Goal: Task Accomplishment & Management: Use online tool/utility

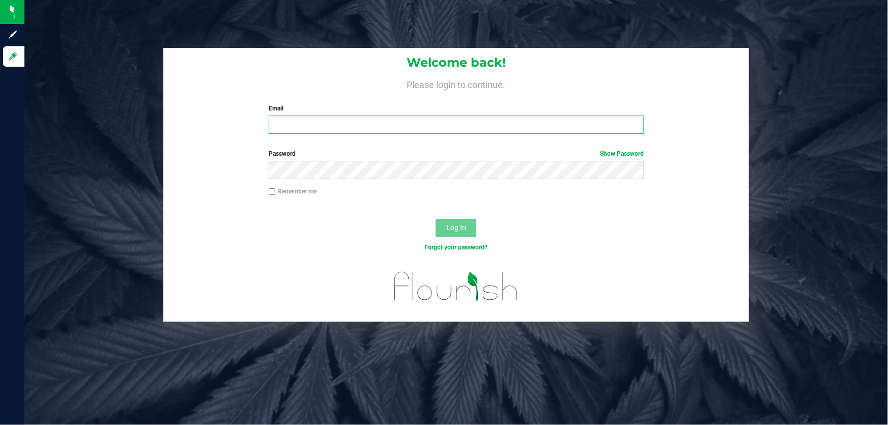
click at [288, 129] on input "Email" at bounding box center [457, 125] width 376 height 18
type input "[EMAIL_ADDRESS][DOMAIN_NAME]"
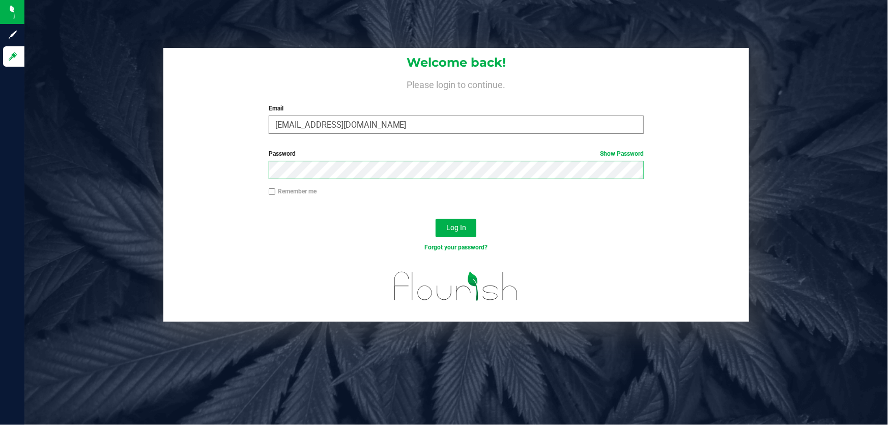
click at [436, 219] on button "Log In" at bounding box center [456, 228] width 41 height 18
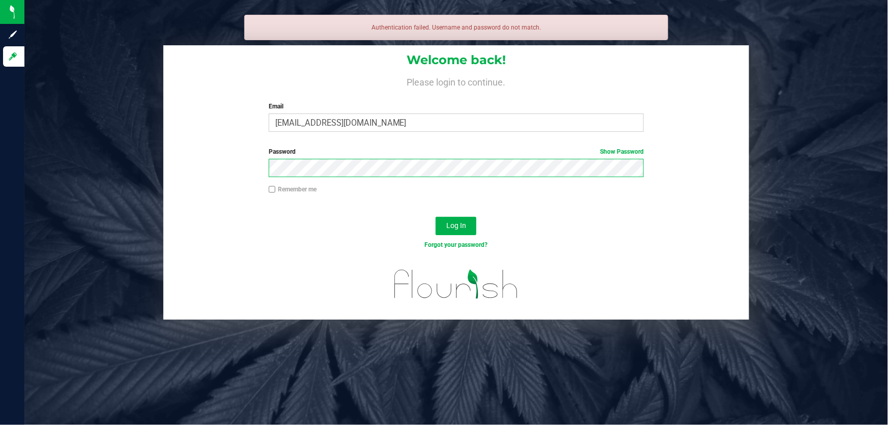
click at [436, 217] on button "Log In" at bounding box center [456, 226] width 41 height 18
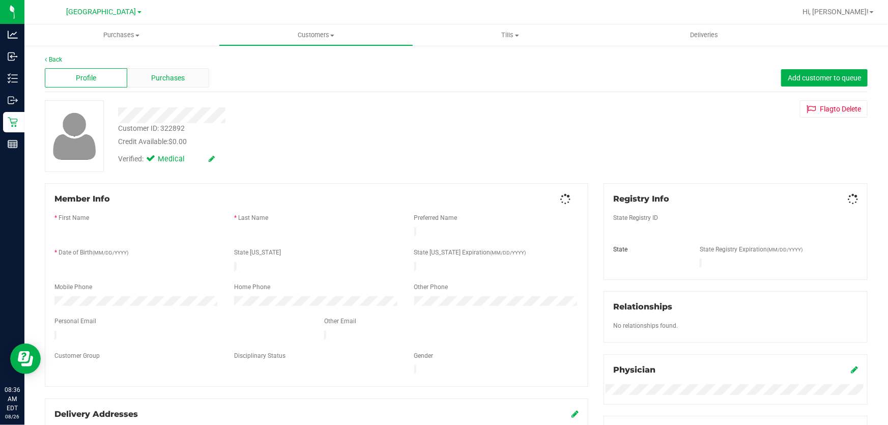
click at [151, 70] on div "Purchases" at bounding box center [168, 77] width 82 height 19
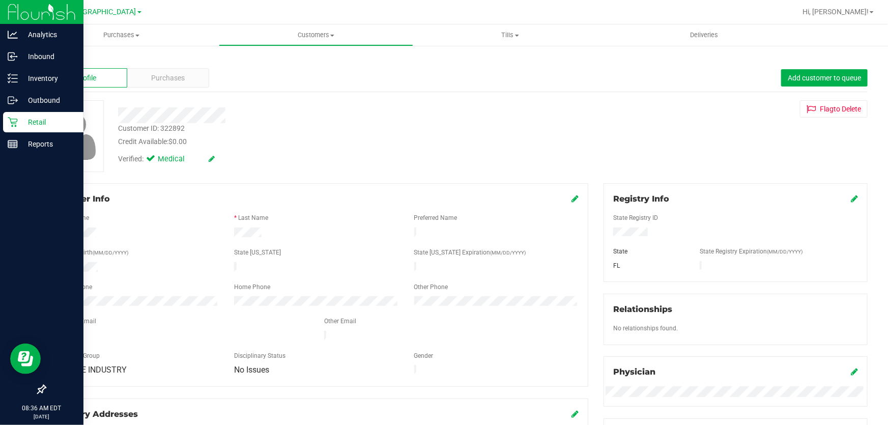
click at [15, 120] on icon at bounding box center [13, 122] width 10 height 10
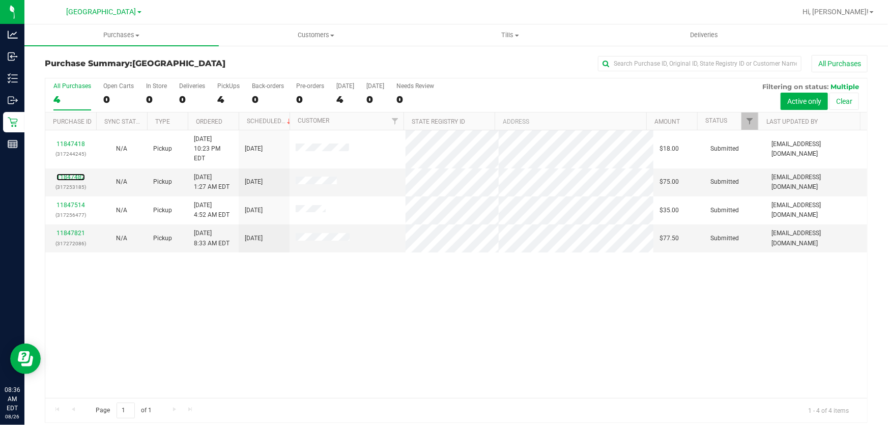
click at [75, 174] on link "11847482" at bounding box center [70, 177] width 29 height 7
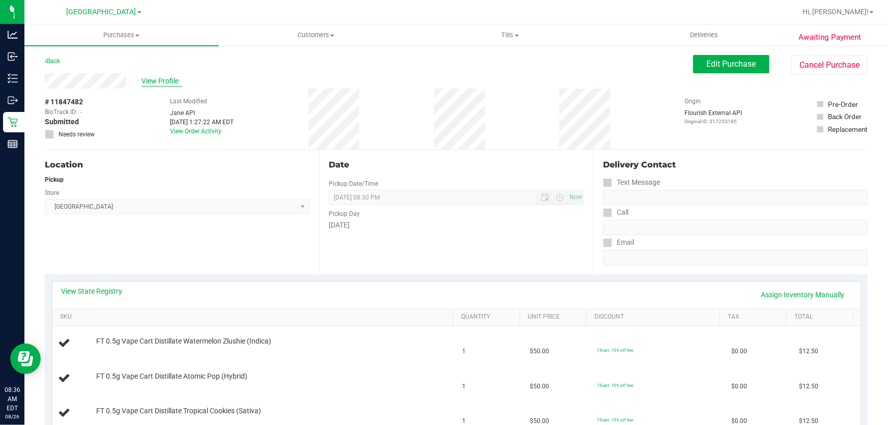
click at [168, 81] on span "View Profile" at bounding box center [161, 81] width 41 height 11
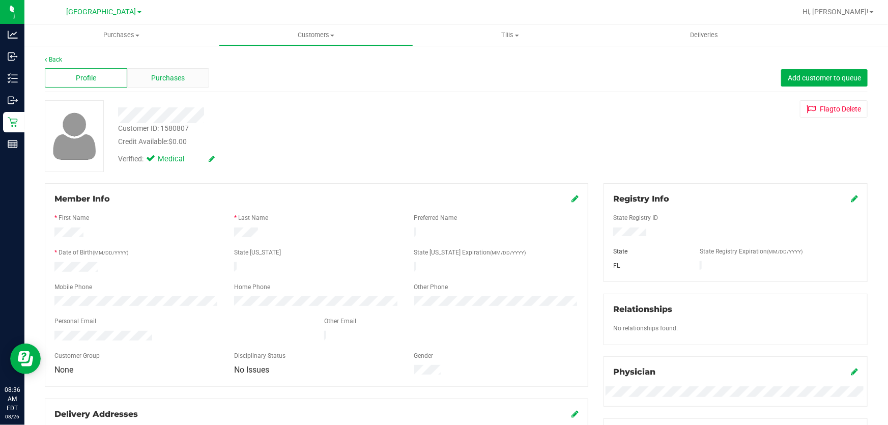
click at [136, 75] on div "Purchases" at bounding box center [168, 77] width 82 height 19
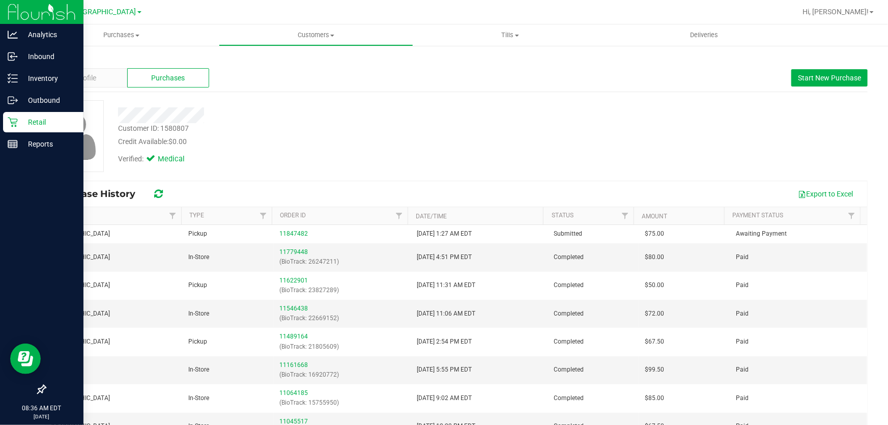
click at [19, 118] on p "Retail" at bounding box center [48, 122] width 61 height 12
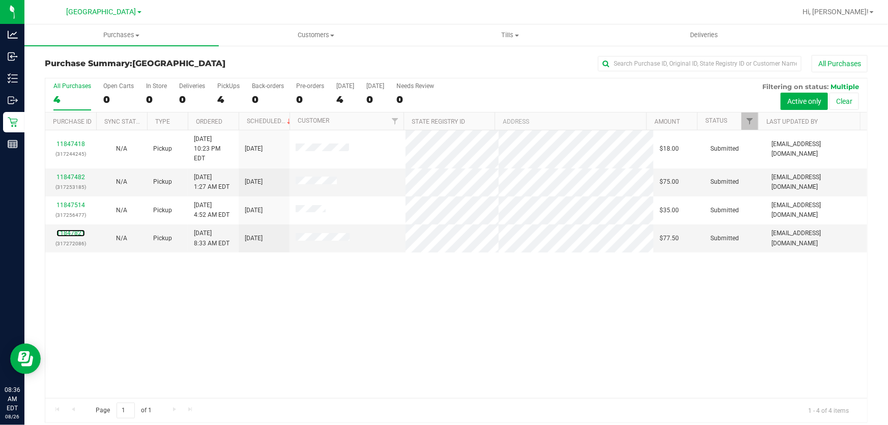
click at [70, 230] on link "11847821" at bounding box center [70, 233] width 29 height 7
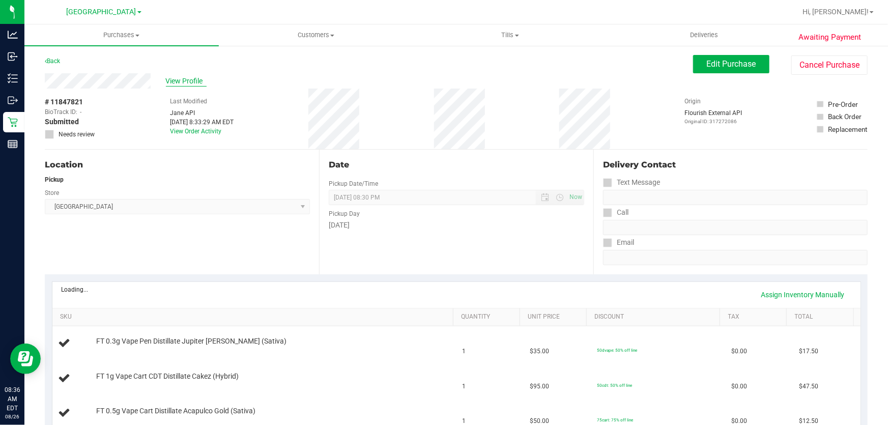
click at [192, 84] on span "View Profile" at bounding box center [186, 81] width 41 height 11
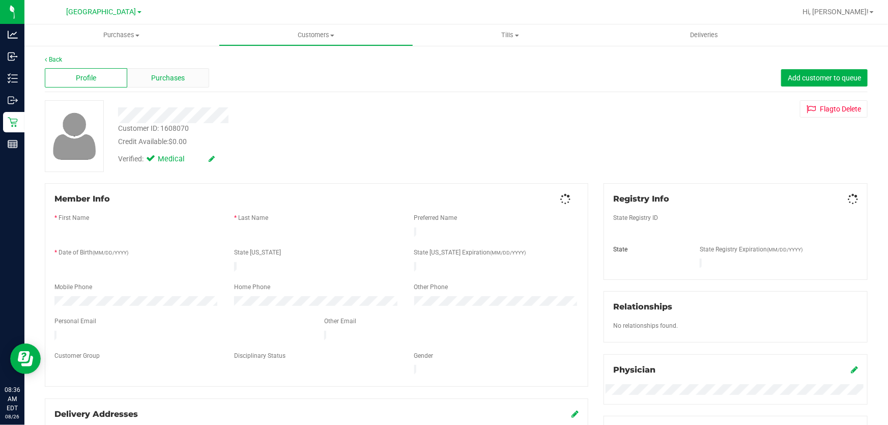
click at [193, 80] on div "Purchases" at bounding box center [168, 77] width 82 height 19
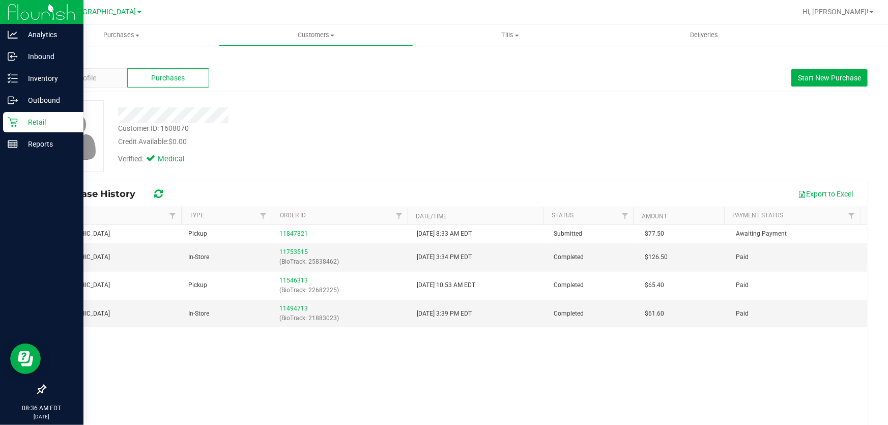
click at [36, 116] on p "Retail" at bounding box center [48, 122] width 61 height 12
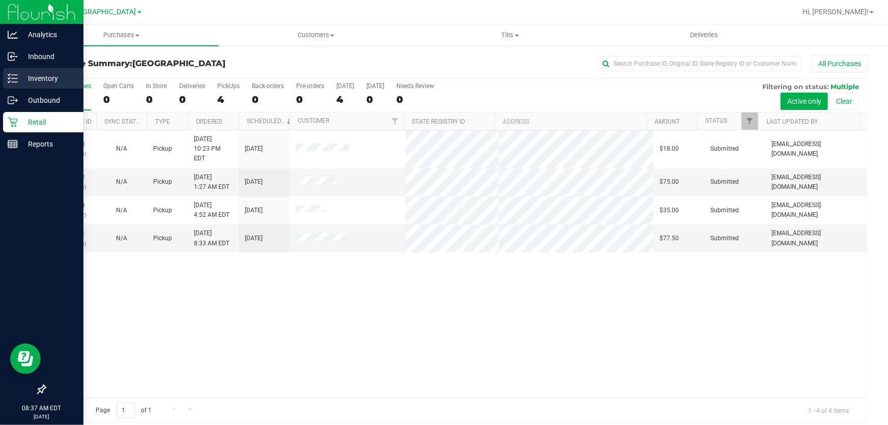
click at [22, 78] on p "Inventory" at bounding box center [48, 78] width 61 height 12
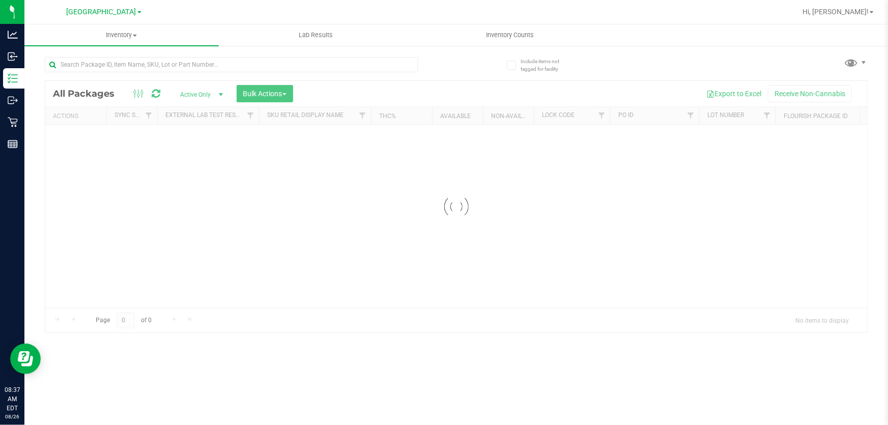
click at [122, 56] on div at bounding box center [251, 64] width 412 height 33
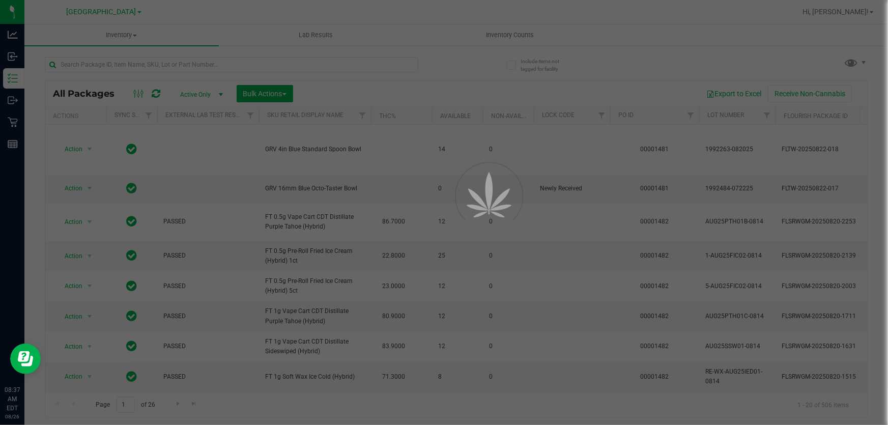
click at [119, 63] on div at bounding box center [444, 212] width 888 height 425
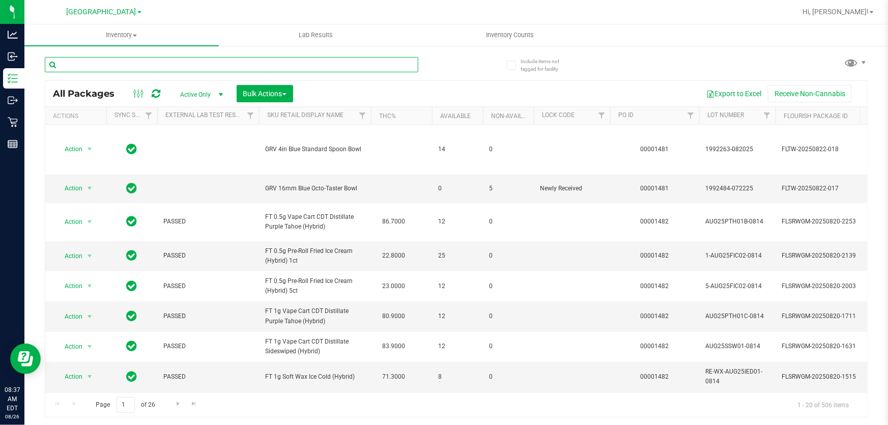
click at [119, 63] on input "text" at bounding box center [232, 64] width 374 height 15
click at [117, 62] on input "text" at bounding box center [232, 64] width 374 height 15
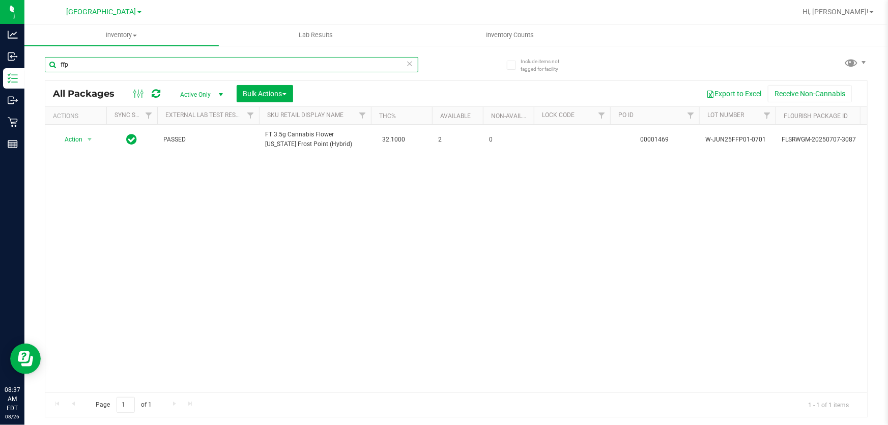
type input "ffp"
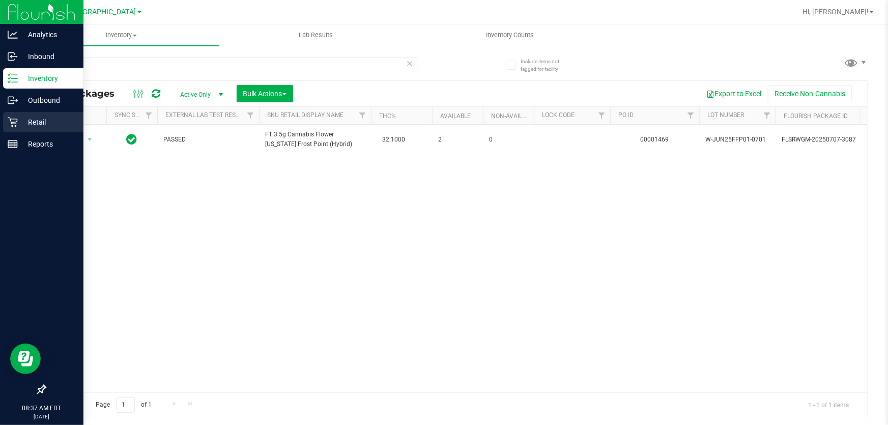
click at [10, 125] on icon at bounding box center [13, 122] width 10 height 10
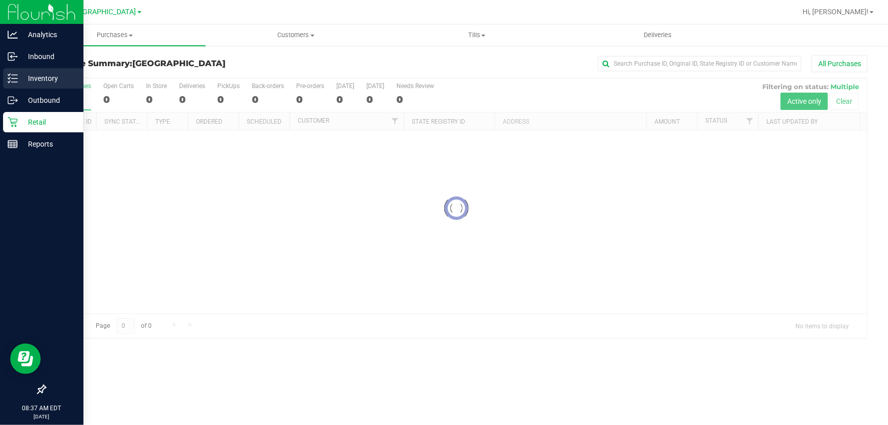
click at [46, 76] on p "Inventory" at bounding box center [48, 78] width 61 height 12
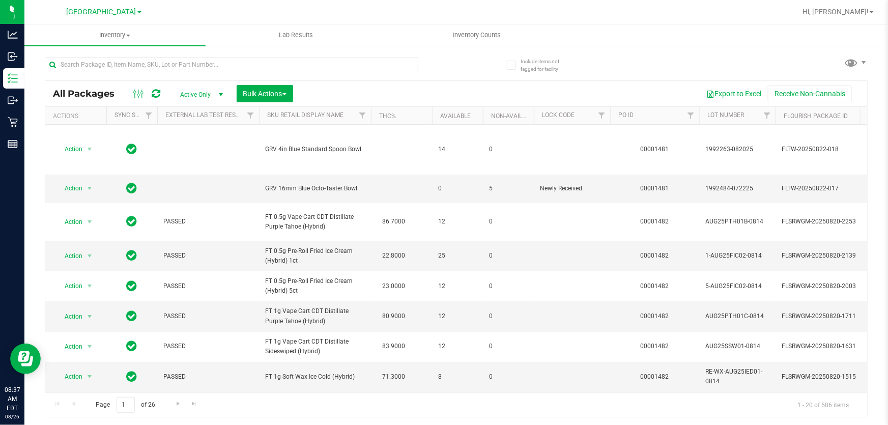
click at [488, 21] on div at bounding box center [489, 12] width 614 height 20
click at [480, 29] on uib-tab-heading "Inventory Counts" at bounding box center [477, 35] width 180 height 20
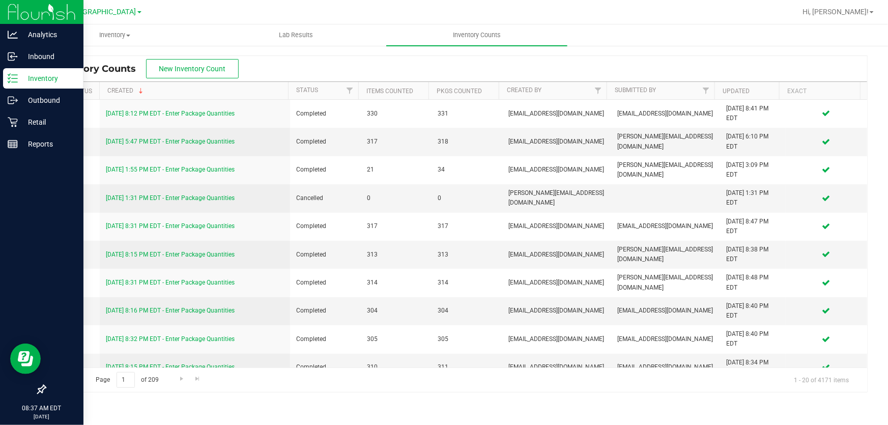
click at [8, 75] on icon at bounding box center [9, 75] width 2 height 2
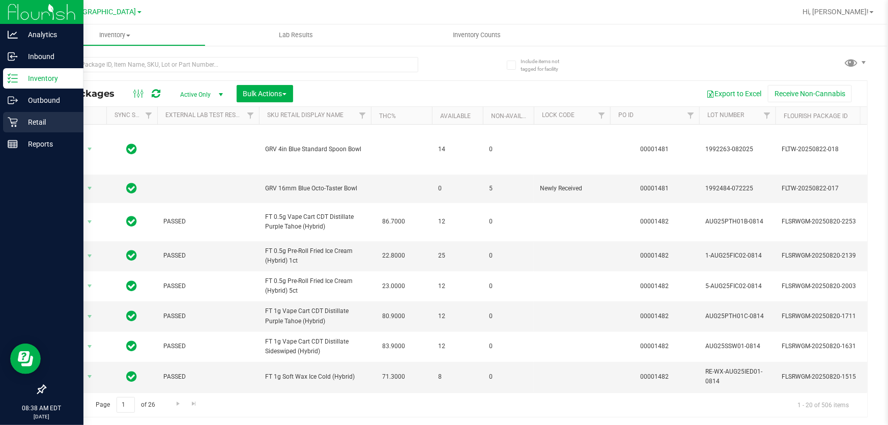
click at [20, 117] on p "Retail" at bounding box center [48, 122] width 61 height 12
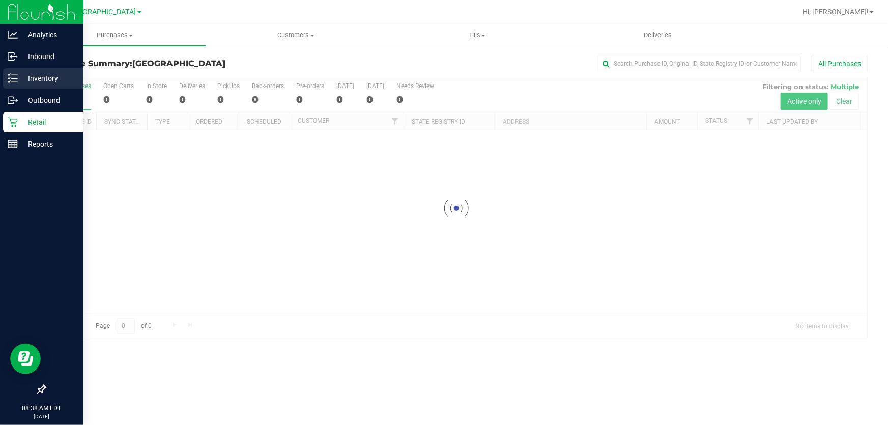
click at [28, 75] on p "Inventory" at bounding box center [48, 78] width 61 height 12
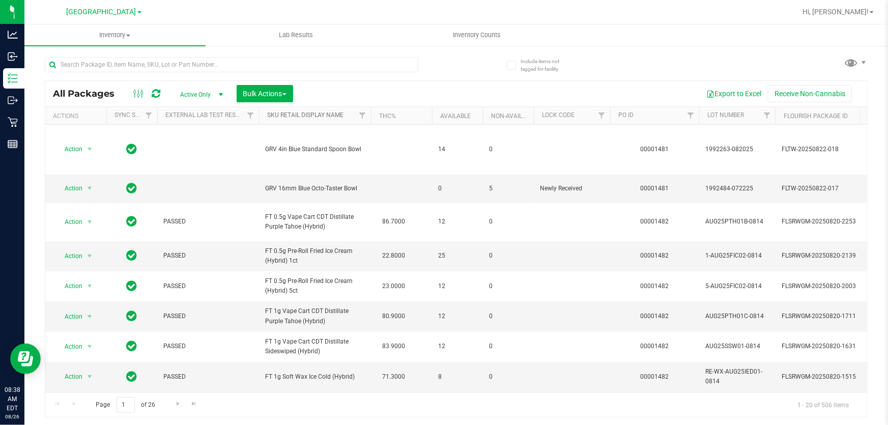
click at [285, 113] on link "Sku Retail Display Name" at bounding box center [305, 114] width 76 height 7
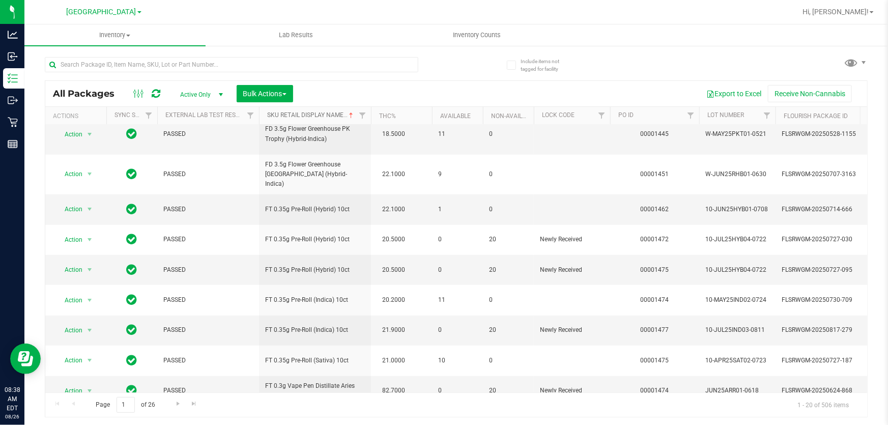
scroll to position [341, 0]
click at [174, 403] on span "Go to the next page" at bounding box center [178, 404] width 8 height 8
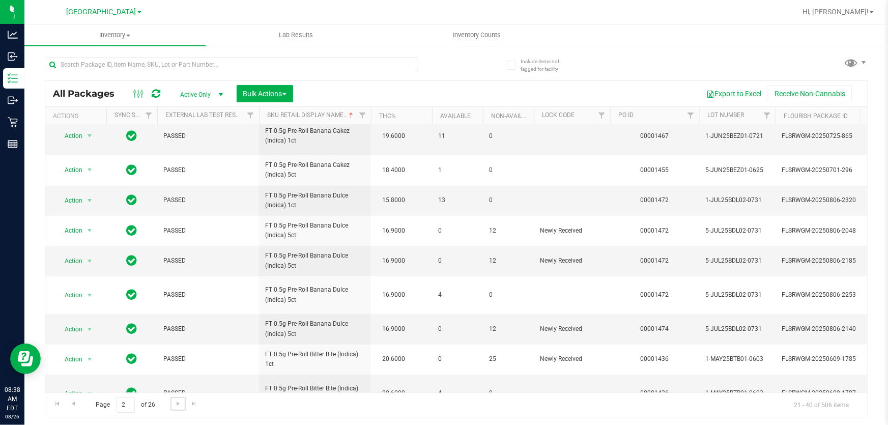
scroll to position [341, 0]
click at [174, 400] on span "Go to the next page" at bounding box center [178, 404] width 8 height 8
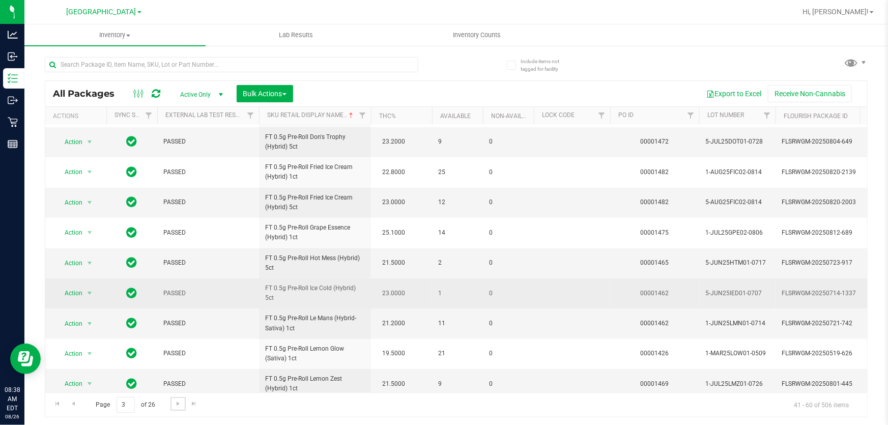
scroll to position [341, 0]
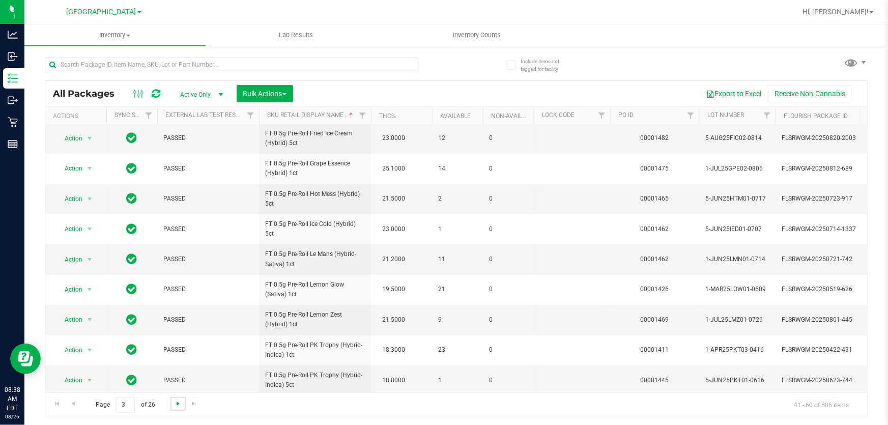
click at [176, 402] on span "Go to the next page" at bounding box center [178, 404] width 8 height 8
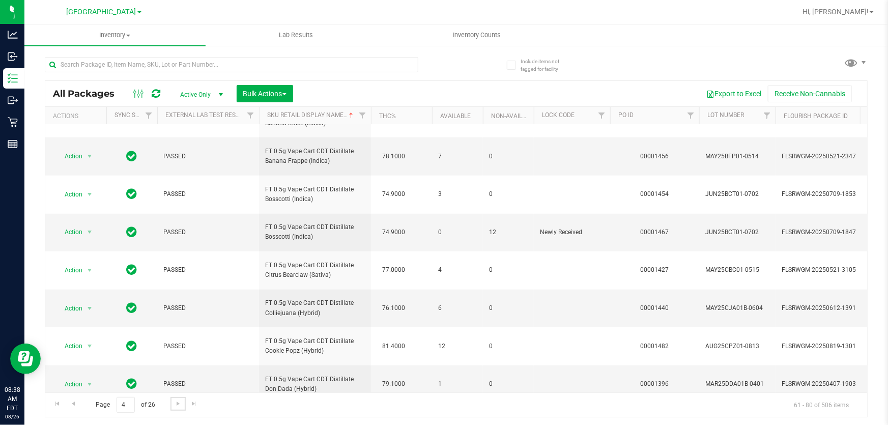
scroll to position [419, 0]
click at [174, 401] on span "Go to the next page" at bounding box center [178, 404] width 8 height 8
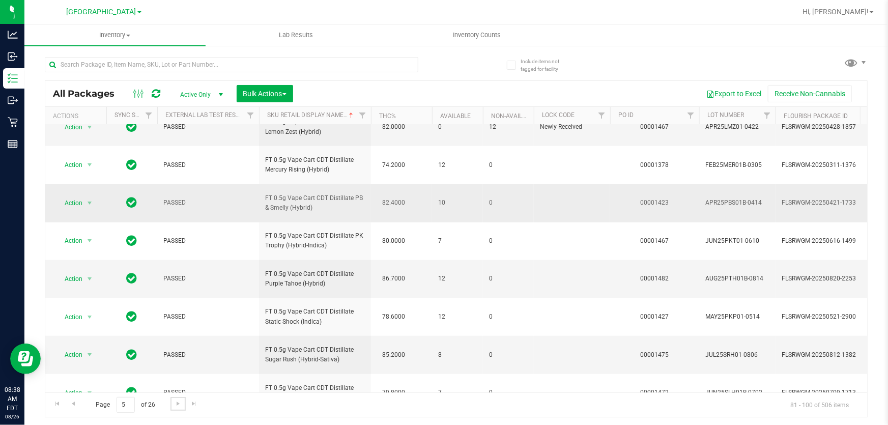
scroll to position [497, 0]
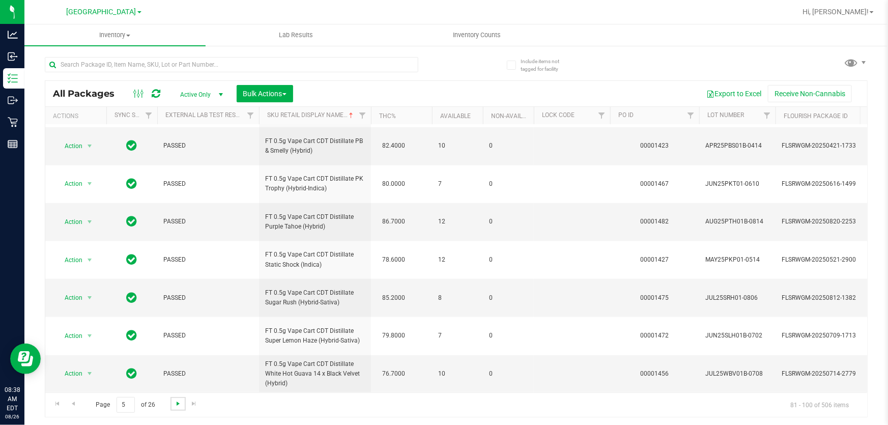
click at [175, 403] on span "Go to the next page" at bounding box center [178, 404] width 8 height 8
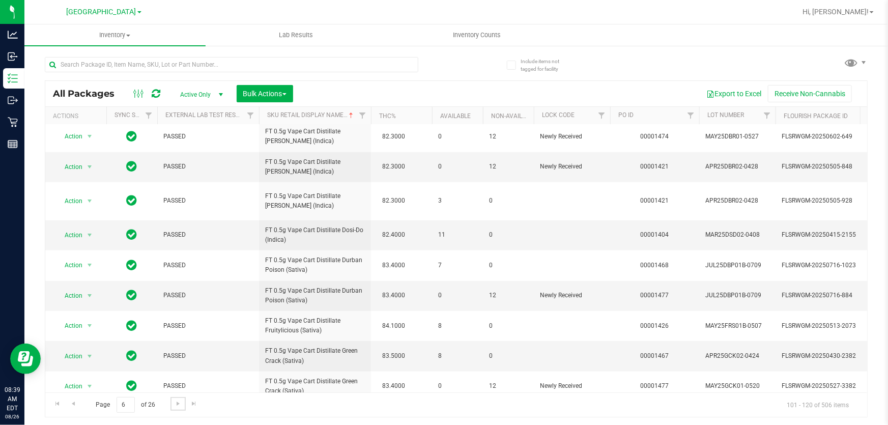
scroll to position [338, 0]
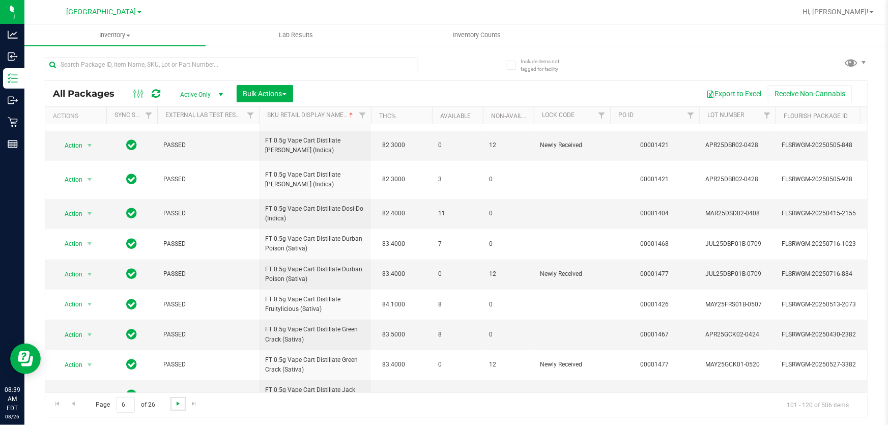
click at [177, 401] on span "Go to the next page" at bounding box center [178, 404] width 8 height 8
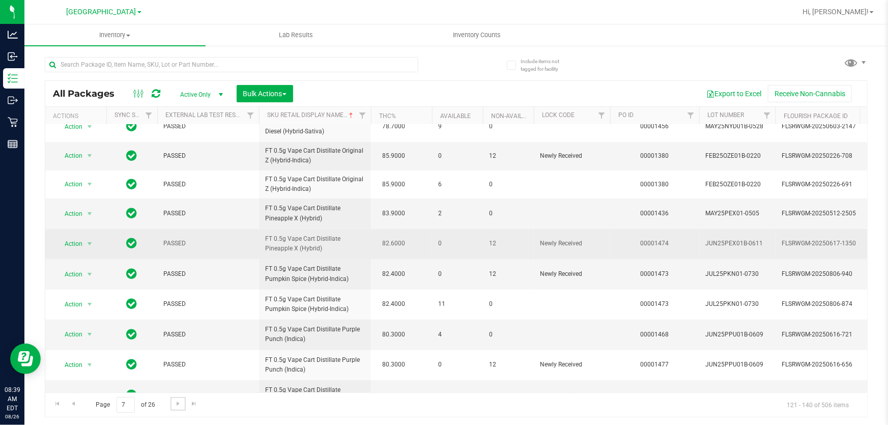
scroll to position [336, 0]
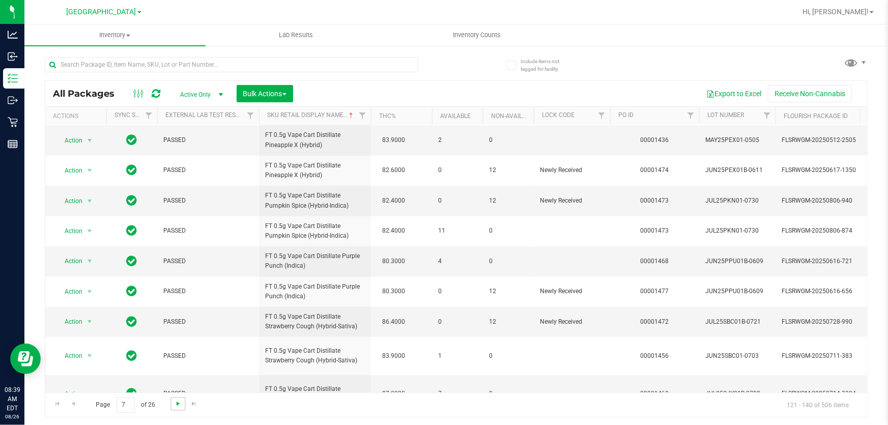
click at [181, 400] on span "Go to the next page" at bounding box center [178, 404] width 8 height 8
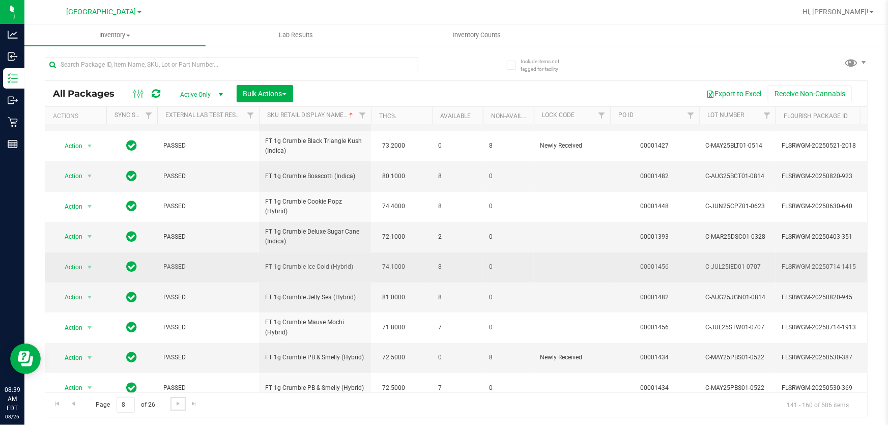
scroll to position [352, 0]
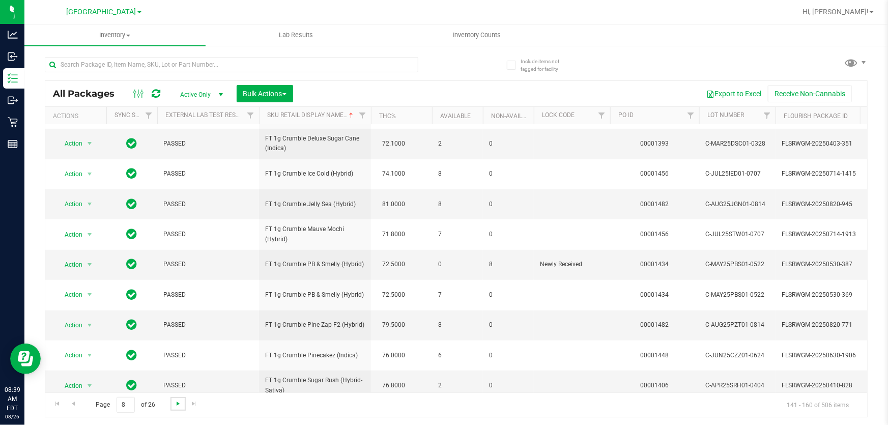
click at [174, 402] on span "Go to the next page" at bounding box center [178, 404] width 8 height 8
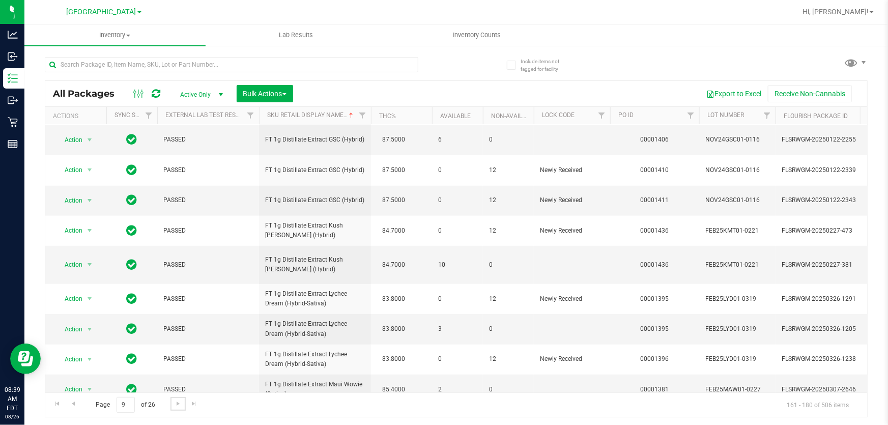
scroll to position [341, 0]
click at [174, 404] on span "Go to the next page" at bounding box center [178, 404] width 8 height 8
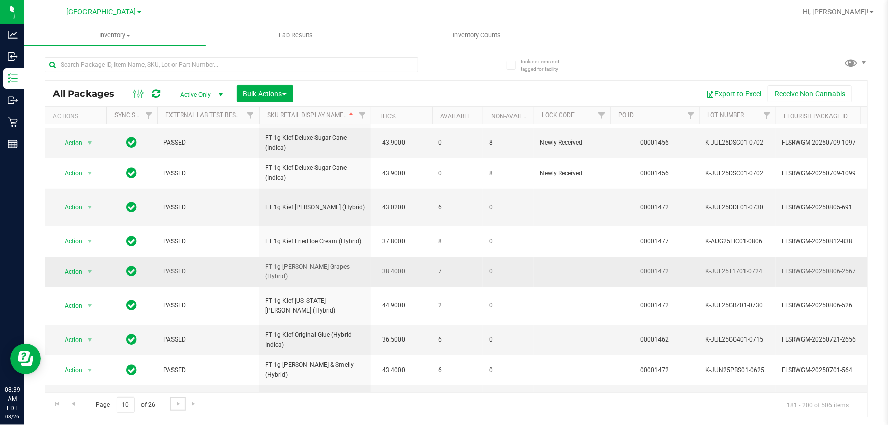
scroll to position [341, 0]
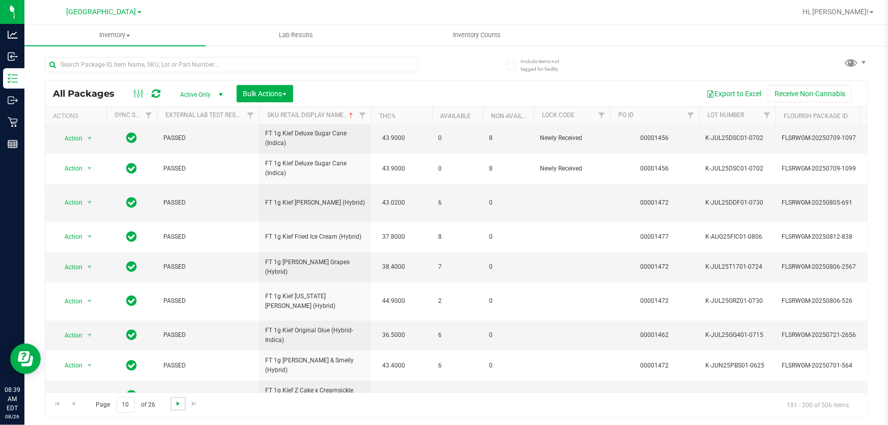
click at [181, 401] on span "Go to the next page" at bounding box center [178, 404] width 8 height 8
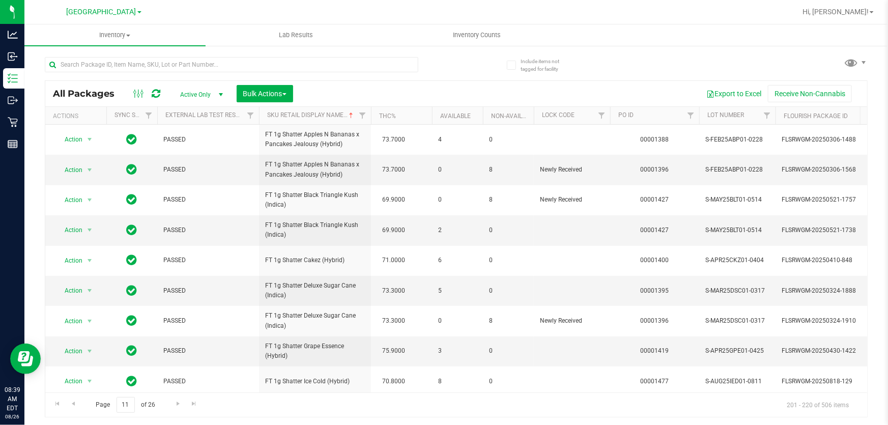
click at [107, 97] on span "All Packages" at bounding box center [89, 93] width 72 height 11
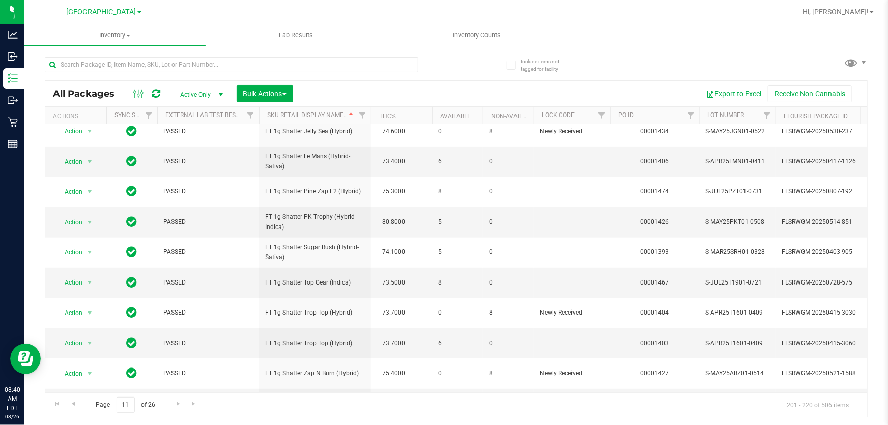
scroll to position [341, 0]
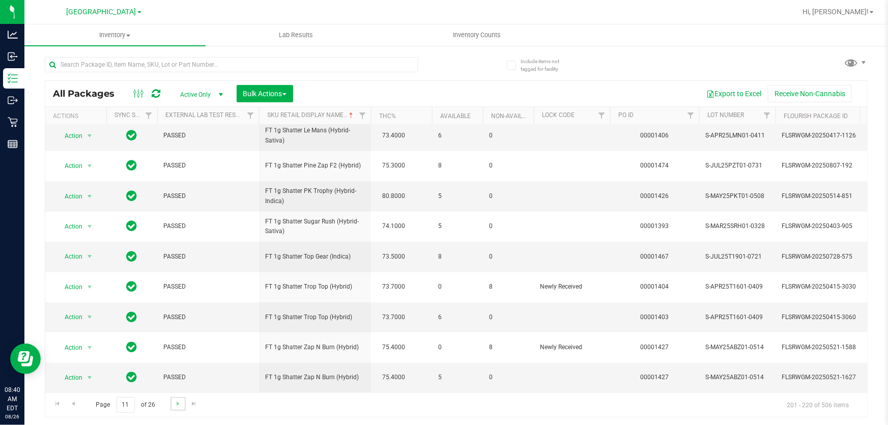
click at [172, 406] on link "Go to the next page" at bounding box center [177, 404] width 15 height 14
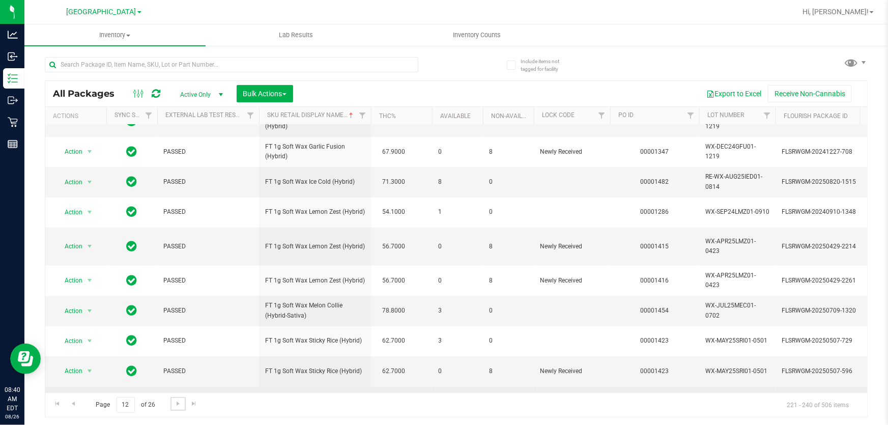
scroll to position [350, 0]
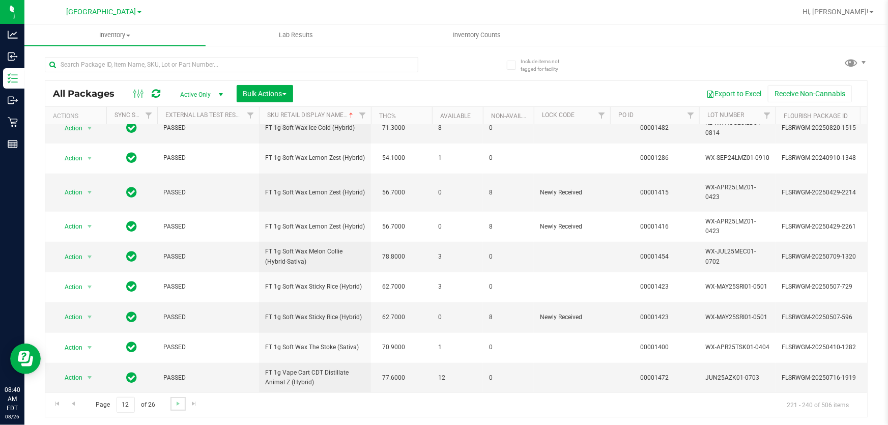
click at [178, 397] on link "Go to the next page" at bounding box center [177, 404] width 15 height 14
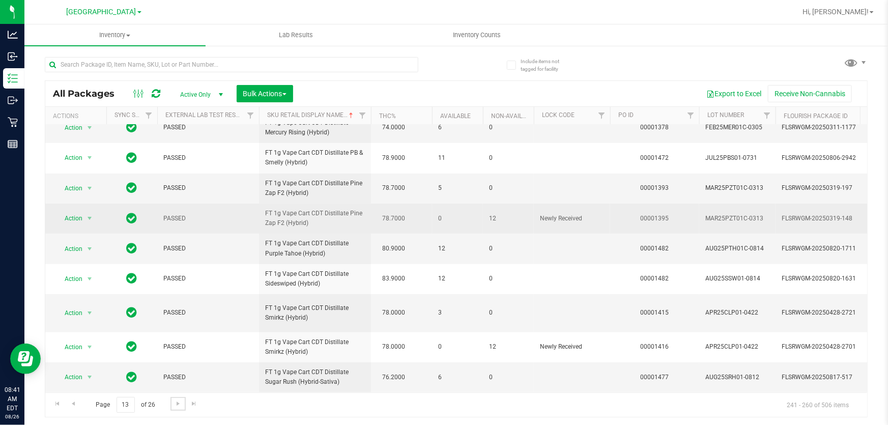
scroll to position [412, 0]
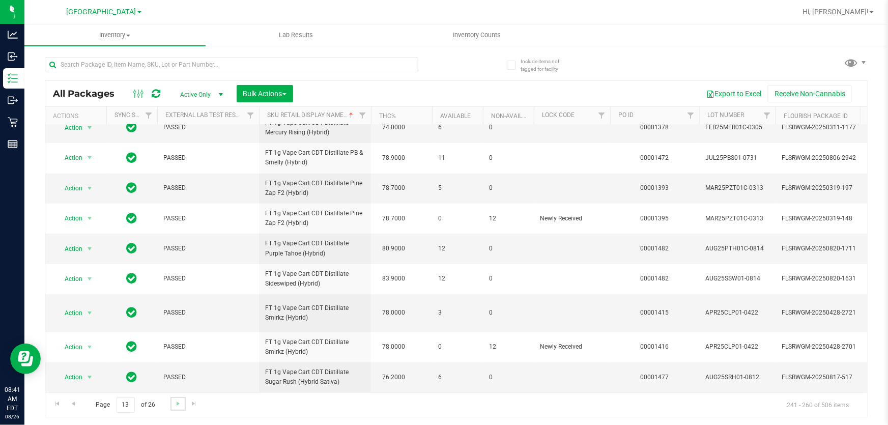
click at [179, 409] on link "Go to the next page" at bounding box center [177, 404] width 15 height 14
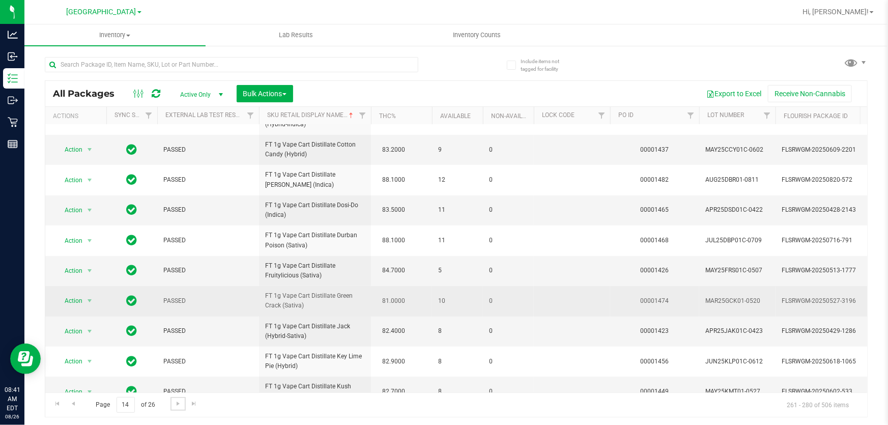
scroll to position [350, 0]
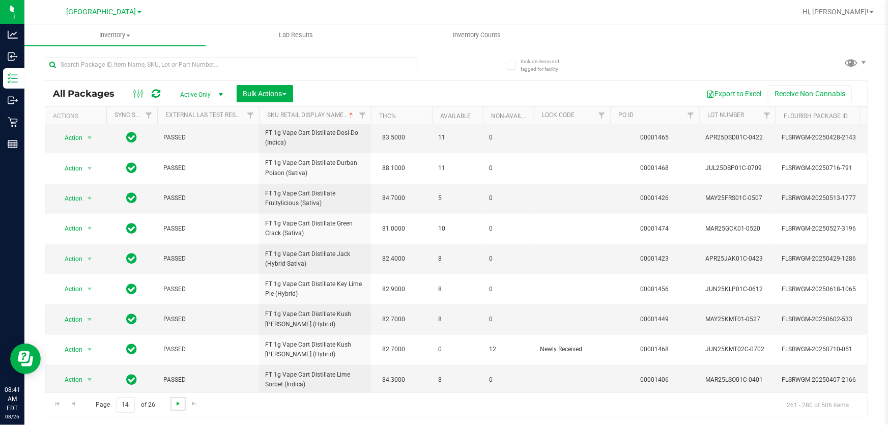
click at [179, 405] on span "Go to the next page" at bounding box center [178, 404] width 8 height 8
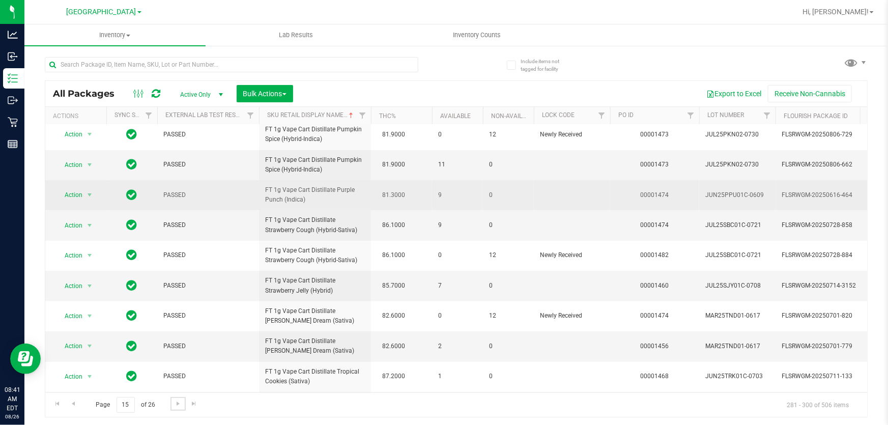
scroll to position [338, 0]
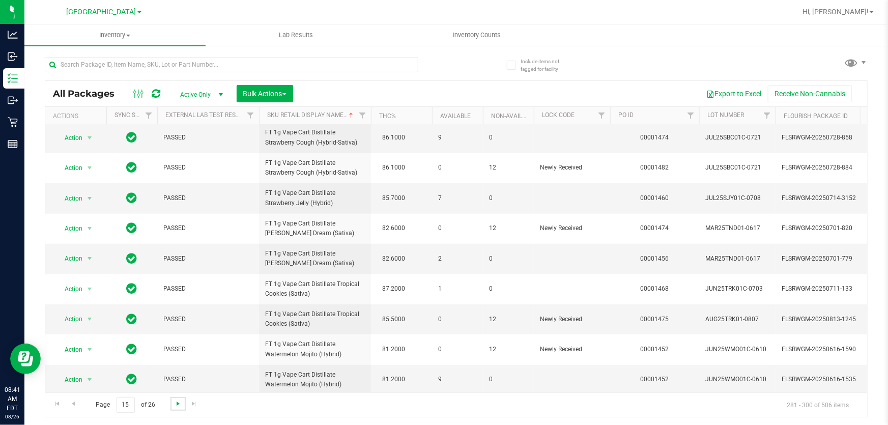
click at [174, 404] on span "Go to the next page" at bounding box center [178, 404] width 8 height 8
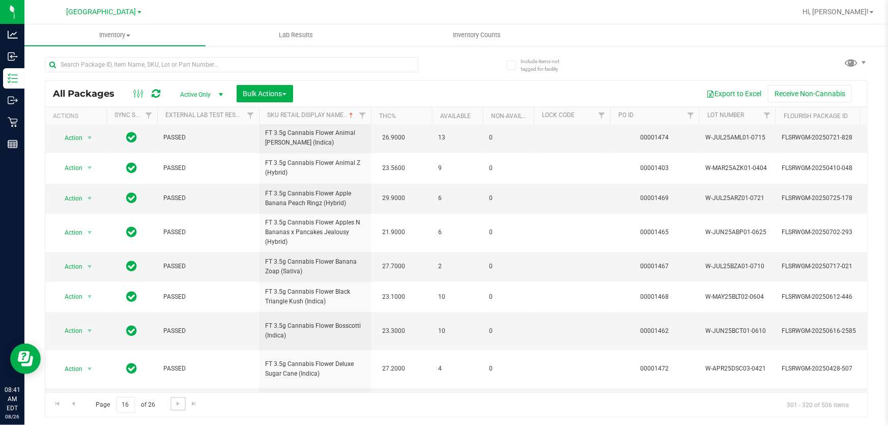
scroll to position [350, 0]
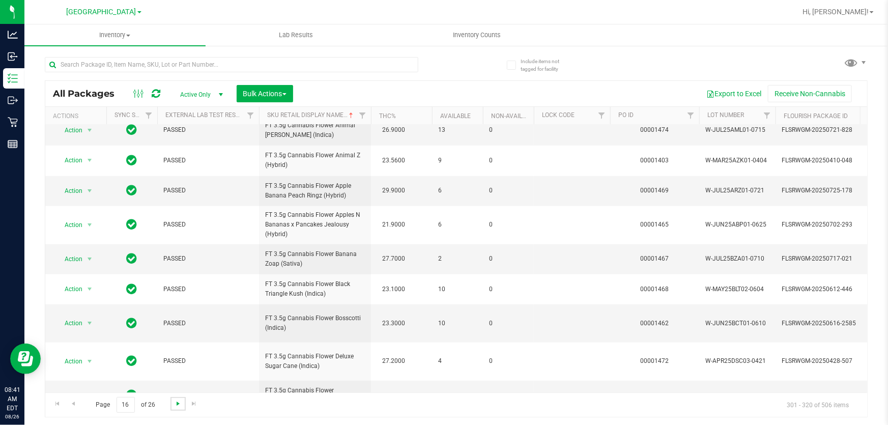
click at [177, 402] on span "Go to the next page" at bounding box center [178, 404] width 8 height 8
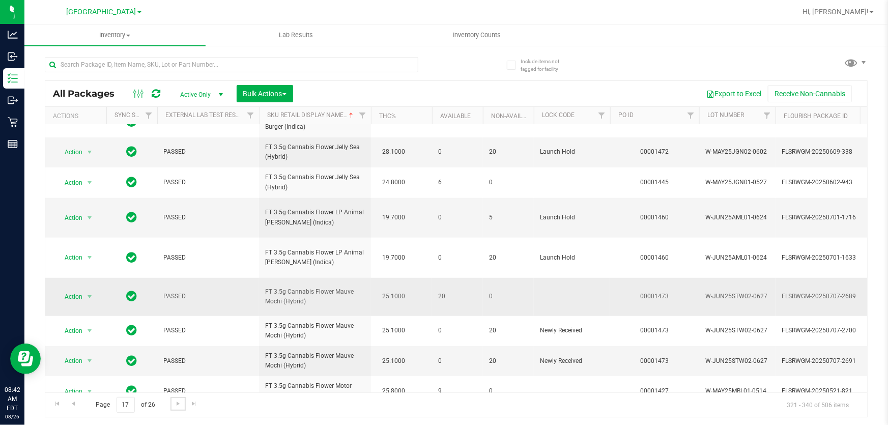
scroll to position [341, 0]
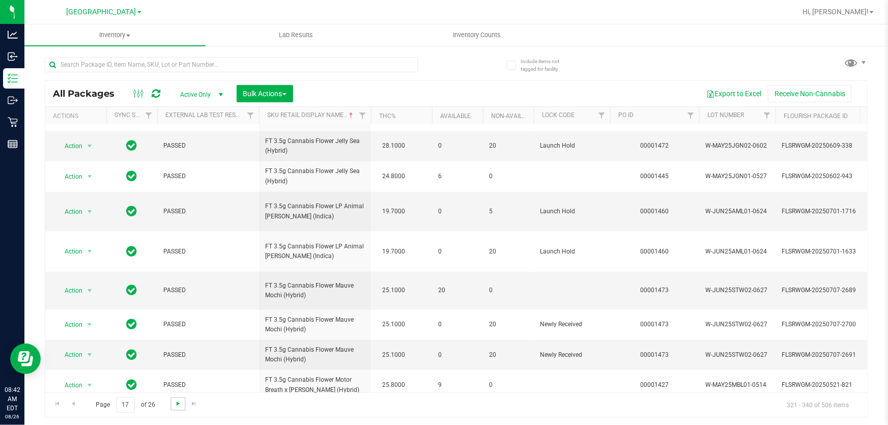
click at [178, 405] on span "Go to the next page" at bounding box center [178, 404] width 8 height 8
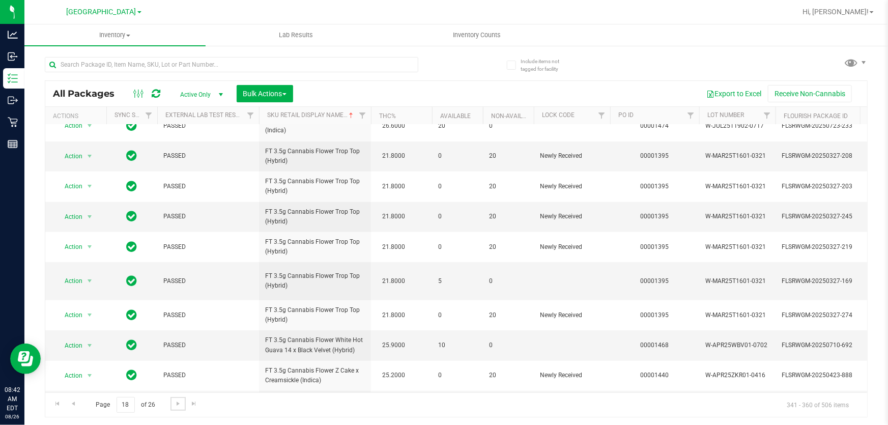
scroll to position [341, 0]
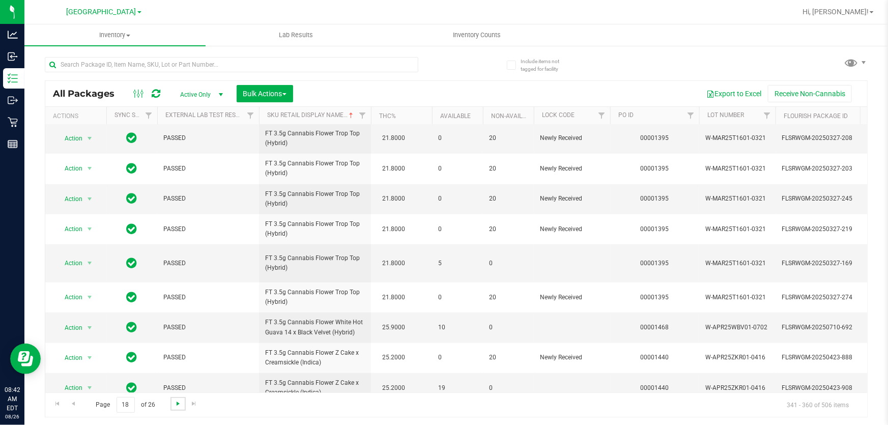
click at [174, 402] on span "Go to the next page" at bounding box center [178, 404] width 8 height 8
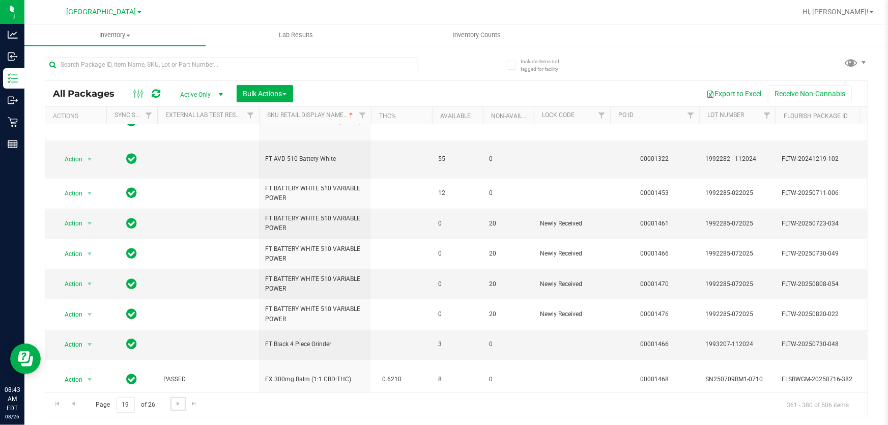
scroll to position [350, 0]
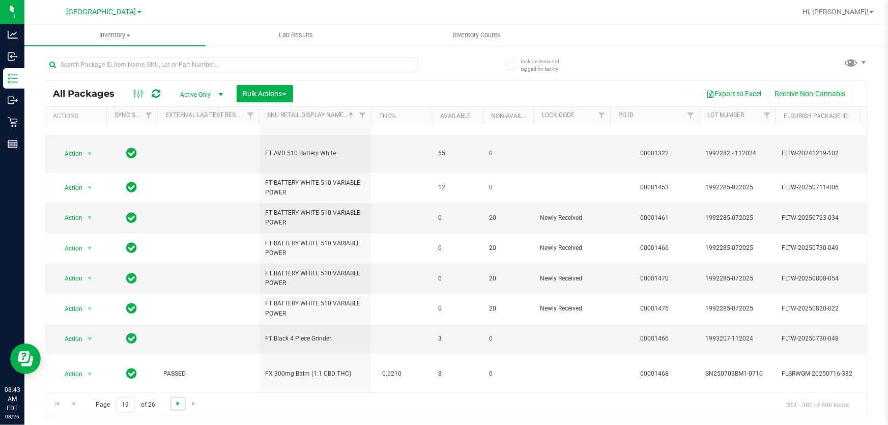
click at [178, 403] on span "Go to the next page" at bounding box center [178, 404] width 8 height 8
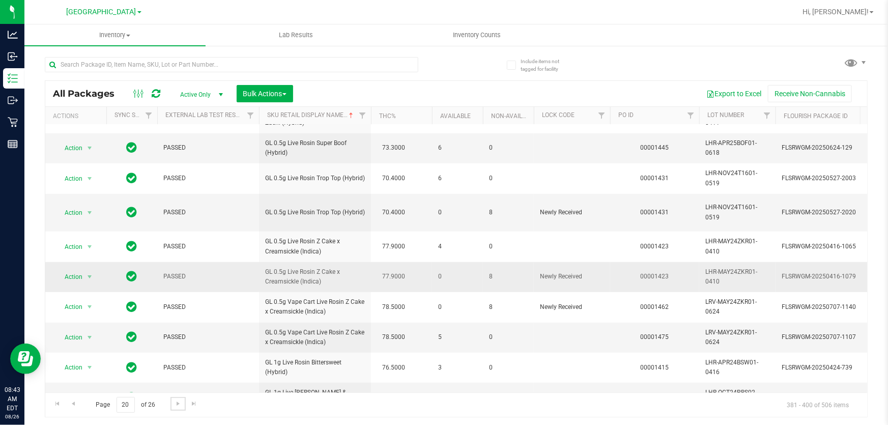
scroll to position [341, 0]
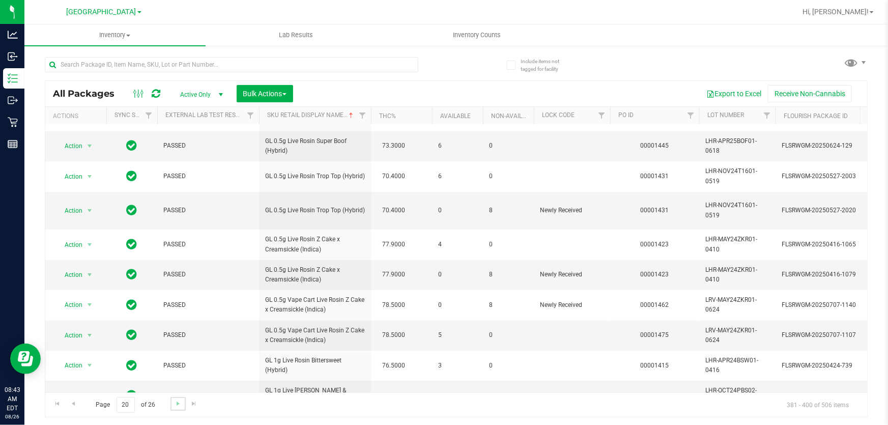
click at [172, 407] on link "Go to the next page" at bounding box center [177, 404] width 15 height 14
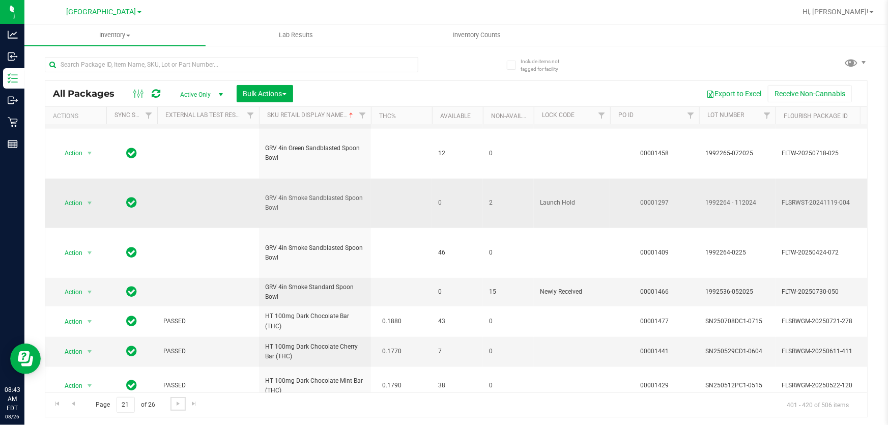
scroll to position [431, 0]
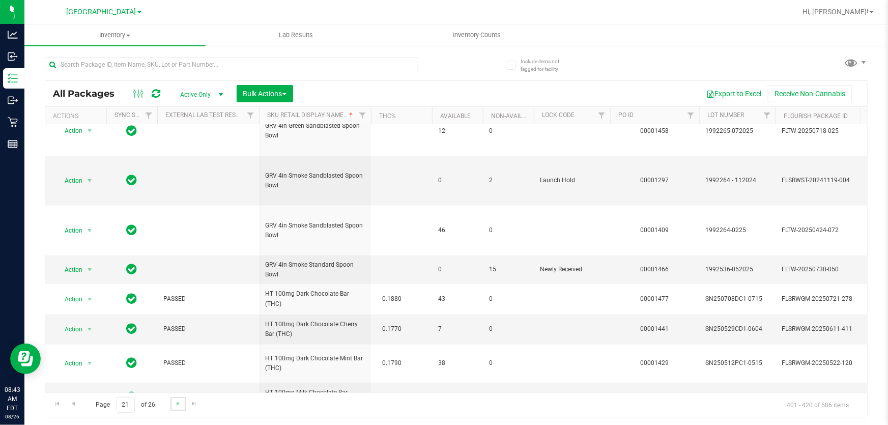
click at [173, 398] on link "Go to the next page" at bounding box center [177, 404] width 15 height 14
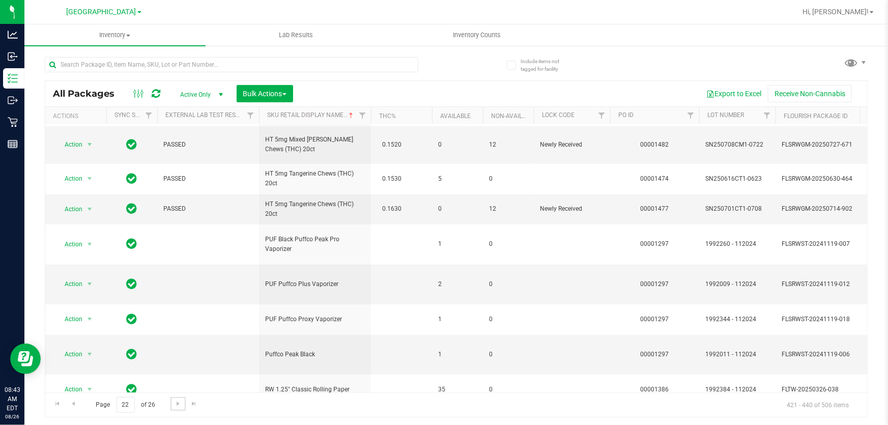
scroll to position [411, 0]
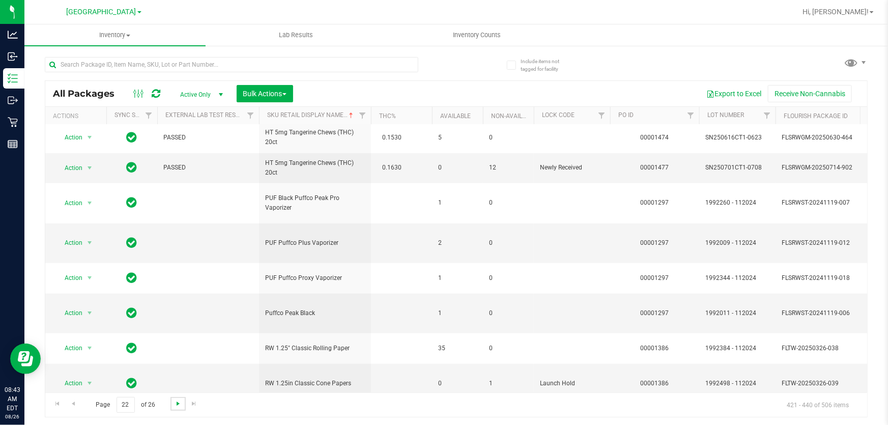
click at [174, 400] on span "Go to the next page" at bounding box center [178, 404] width 8 height 8
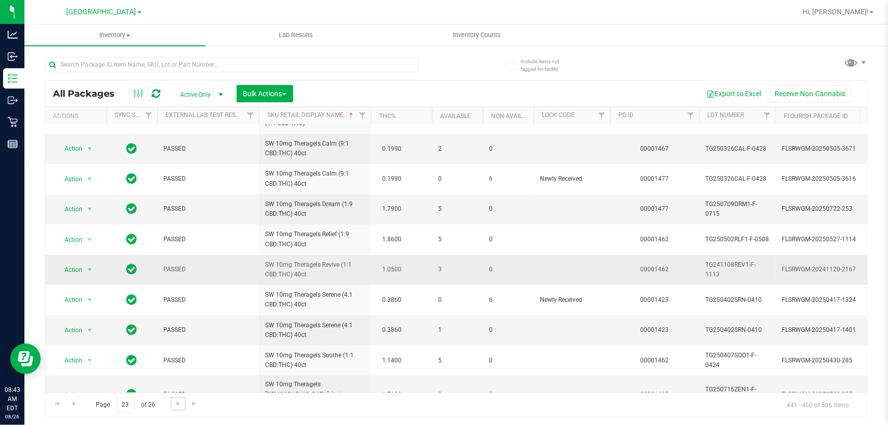
scroll to position [359, 0]
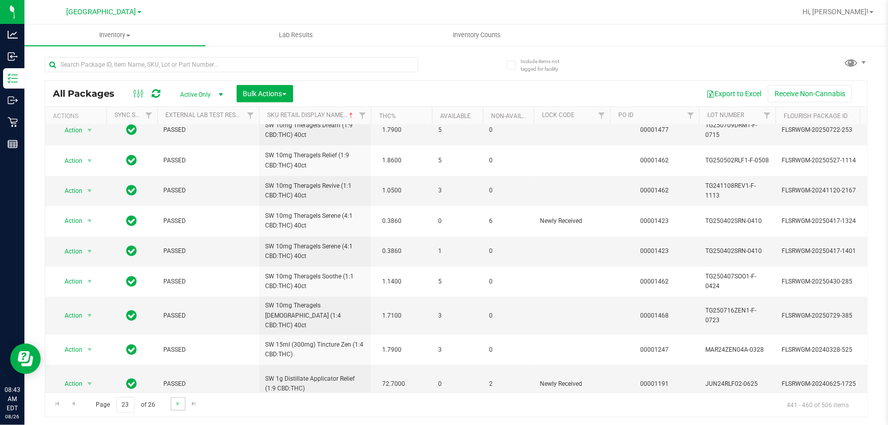
click at [172, 400] on link "Go to the next page" at bounding box center [177, 404] width 15 height 14
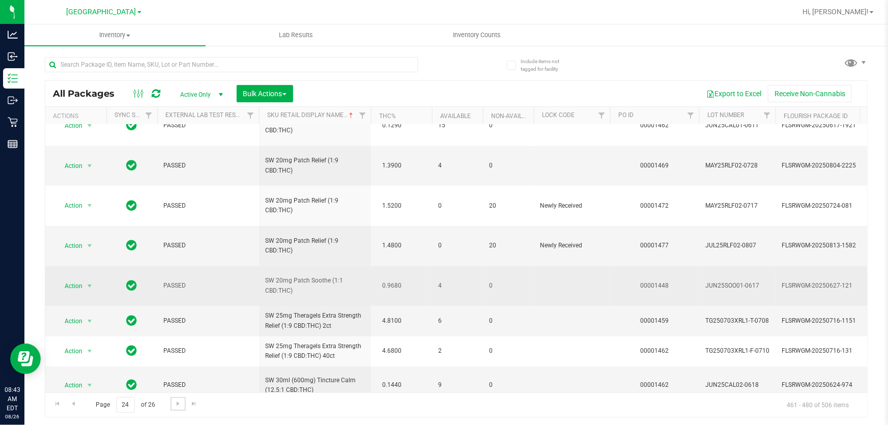
scroll to position [373, 0]
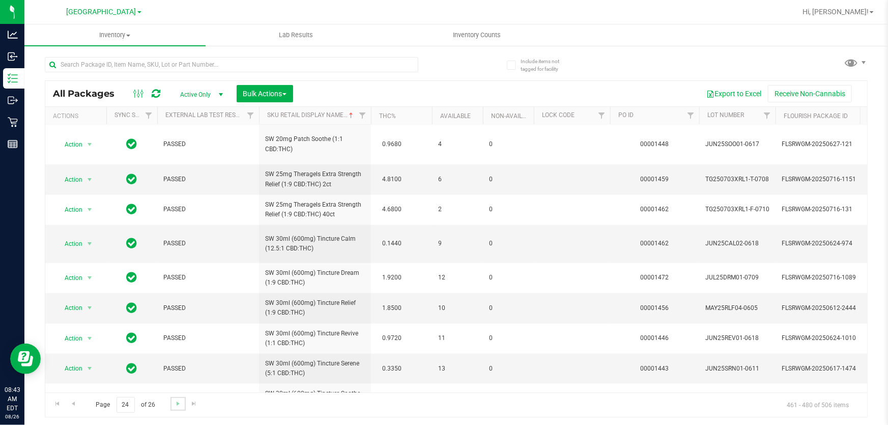
click at [176, 398] on link "Go to the next page" at bounding box center [177, 404] width 15 height 14
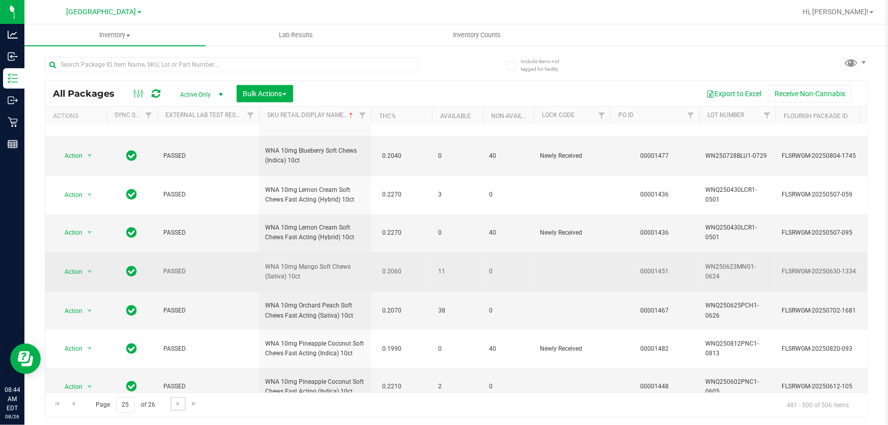
scroll to position [478, 0]
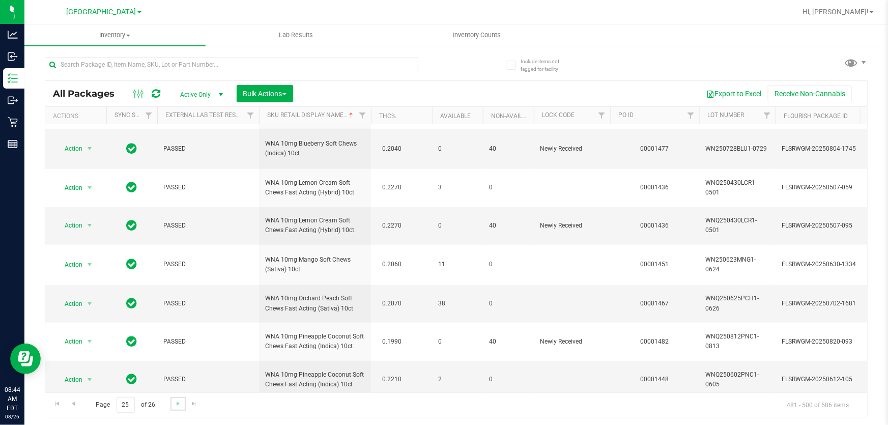
click at [170, 403] on link "Go to the next page" at bounding box center [177, 404] width 15 height 14
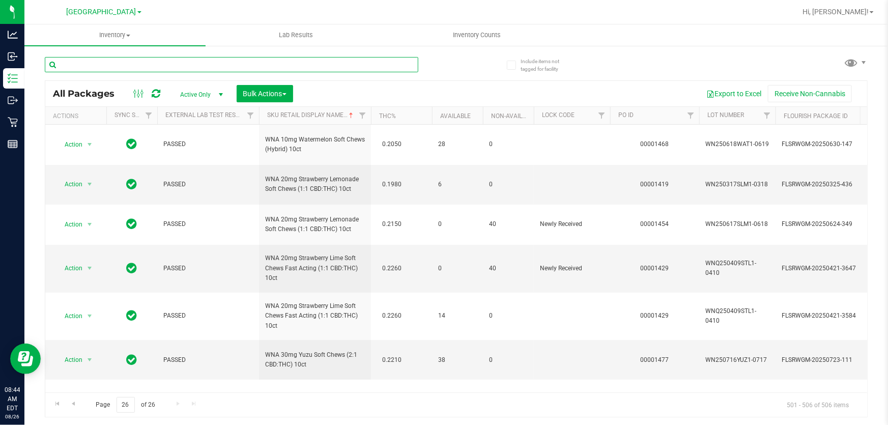
click at [300, 70] on input "text" at bounding box center [232, 64] width 374 height 15
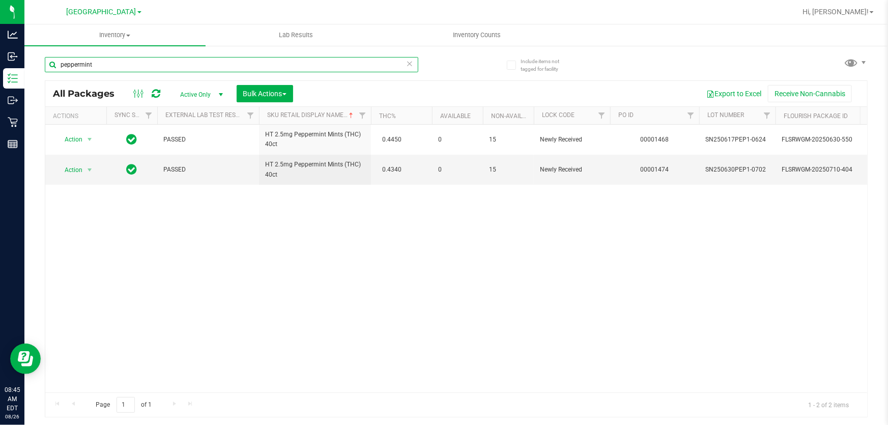
click at [403, 64] on input "peppermint" at bounding box center [232, 64] width 374 height 15
click at [402, 64] on input "peppermint" at bounding box center [232, 64] width 374 height 15
type input "peppermint"
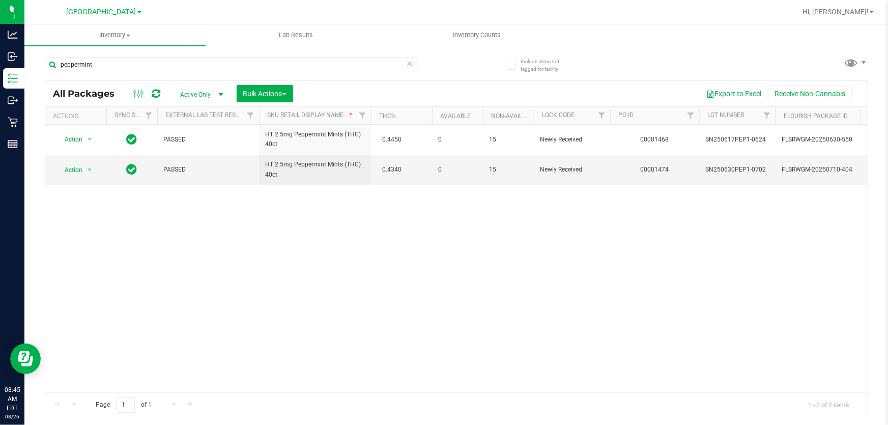
click at [413, 63] on icon at bounding box center [409, 63] width 7 height 12
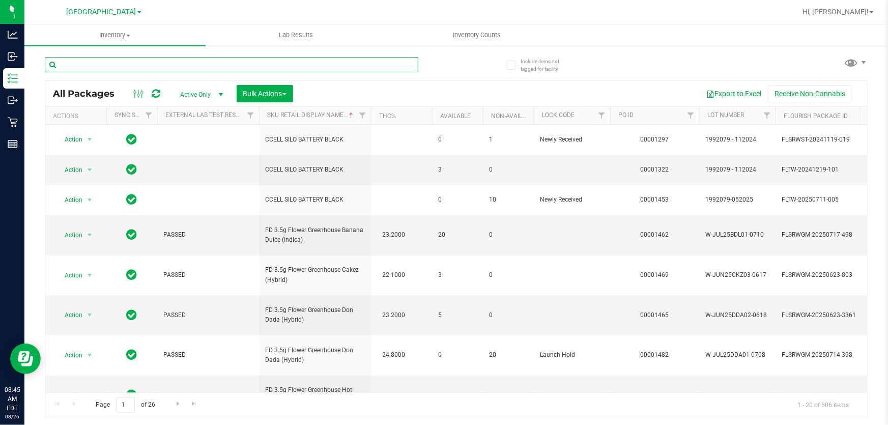
click at [387, 64] on input "text" at bounding box center [232, 64] width 374 height 15
type input "2407546732324144"
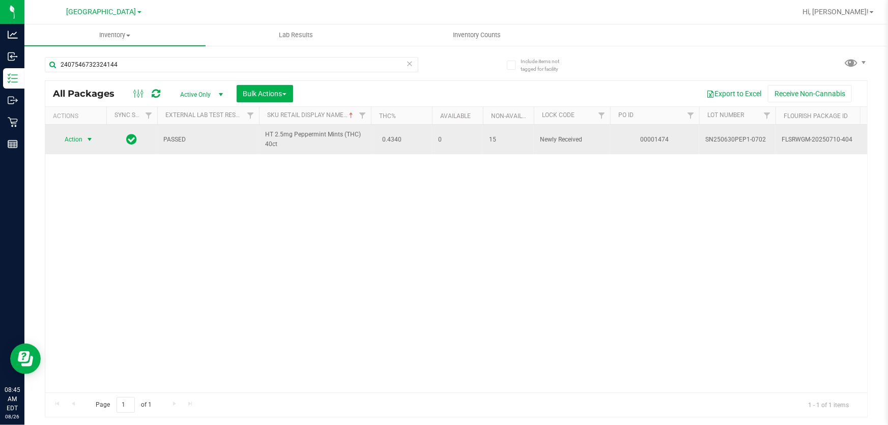
click at [88, 139] on span "select" at bounding box center [90, 139] width 8 height 8
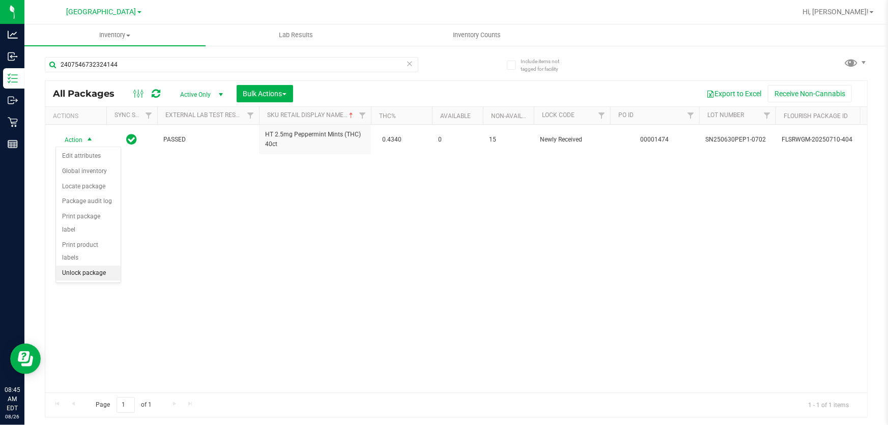
click at [74, 266] on li "Unlock package" at bounding box center [88, 273] width 65 height 15
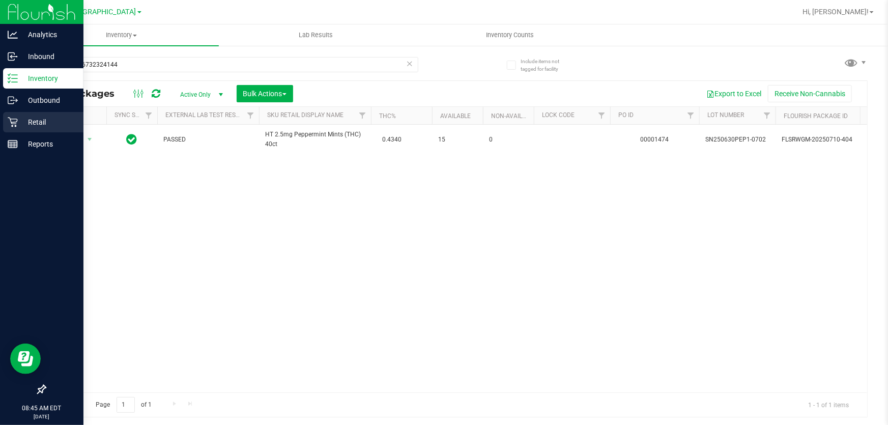
click at [16, 127] on div "Retail" at bounding box center [43, 122] width 80 height 20
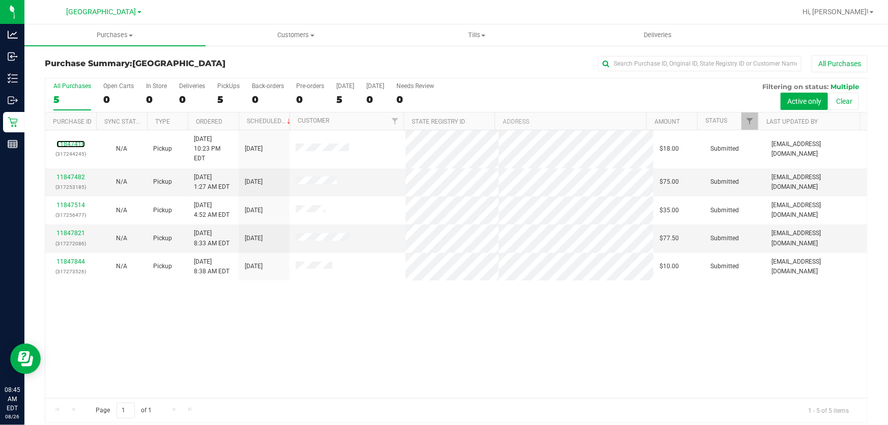
click at [66, 140] on link "11847418" at bounding box center [70, 143] width 29 height 7
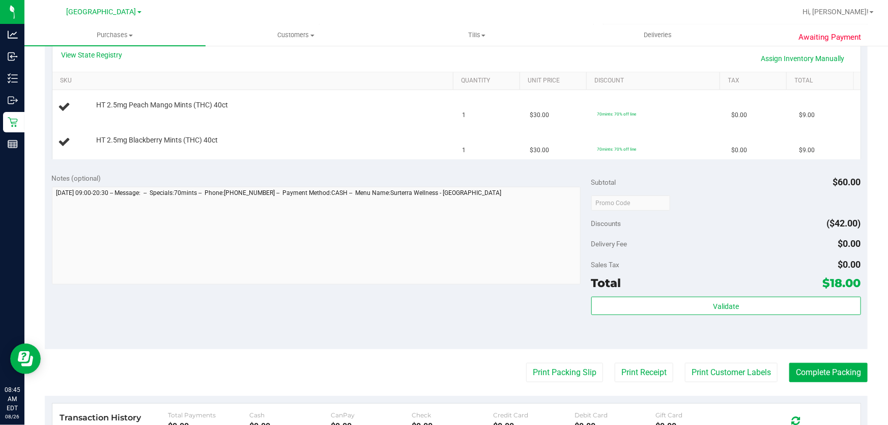
scroll to position [277, 0]
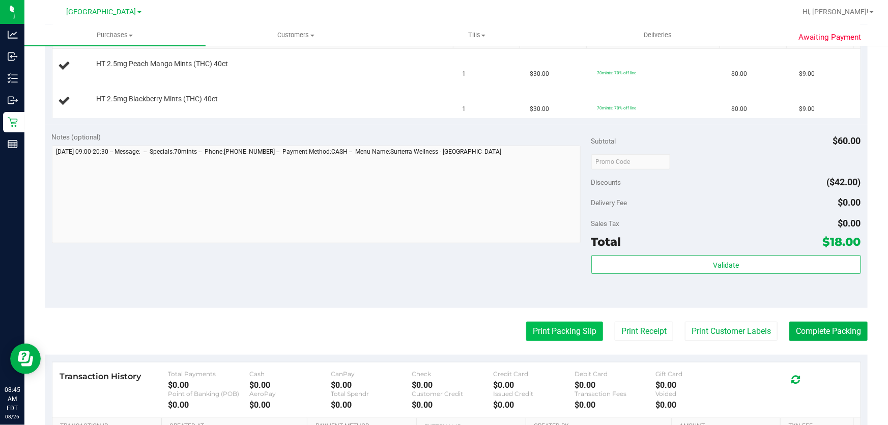
click at [552, 329] on button "Print Packing Slip" at bounding box center [564, 331] width 77 height 19
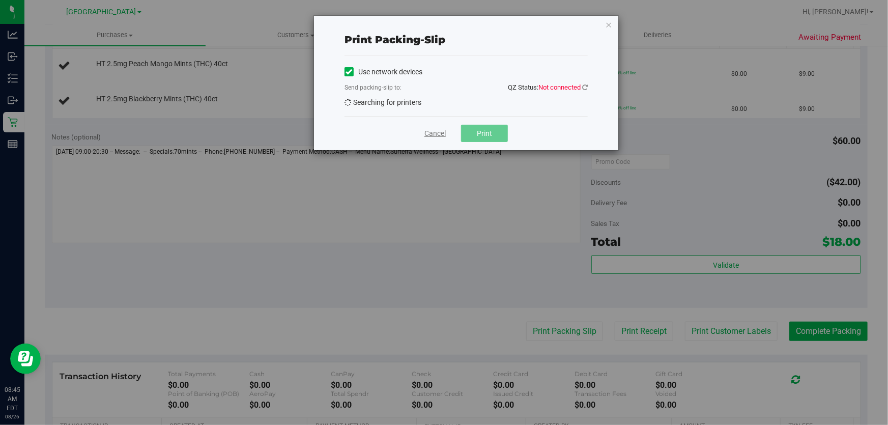
click at [434, 137] on link "Cancel" at bounding box center [434, 133] width 21 height 11
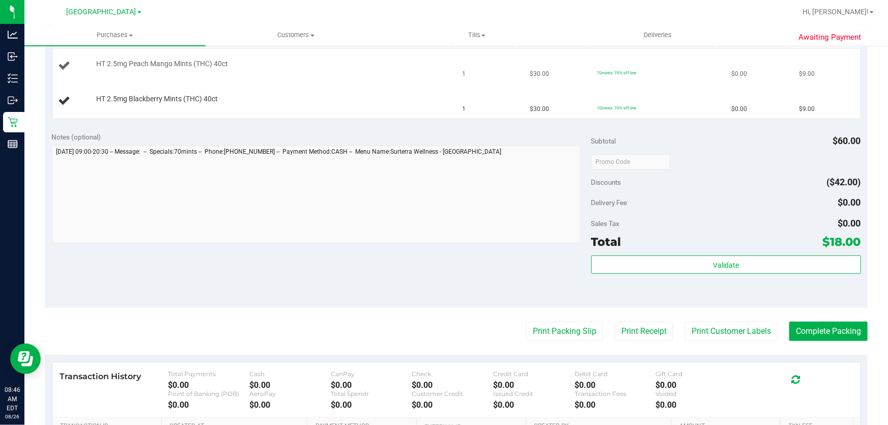
click at [158, 54] on td "HT 2.5mg Peach Mango Mints (THC) 40ct" at bounding box center [254, 66] width 404 height 35
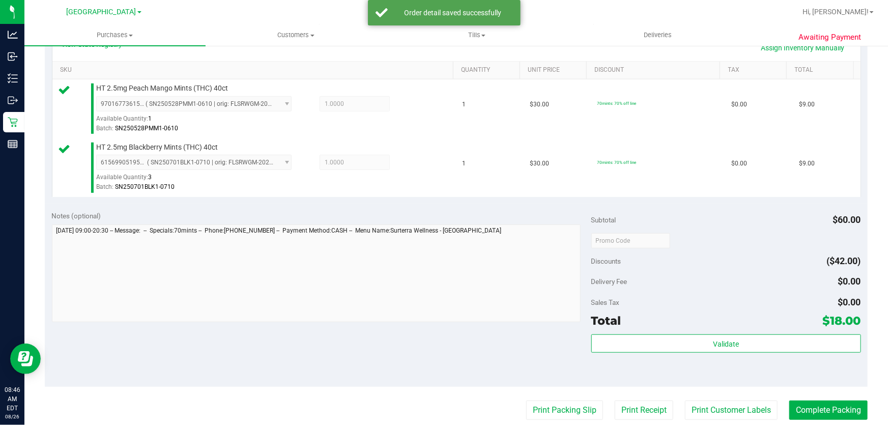
scroll to position [324, 0]
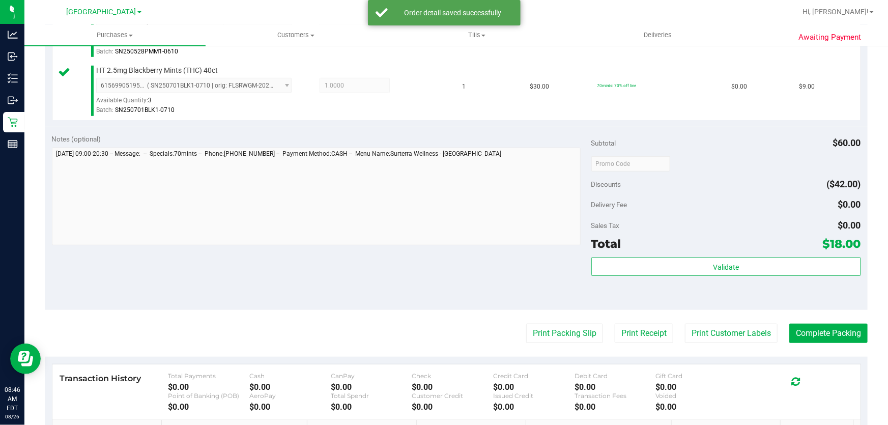
click at [665, 255] on div "Subtotal $60.00 Discounts ($42.00) Delivery Fee $0.00 Sales Tax $0.00 Total $18…" at bounding box center [726, 218] width 270 height 169
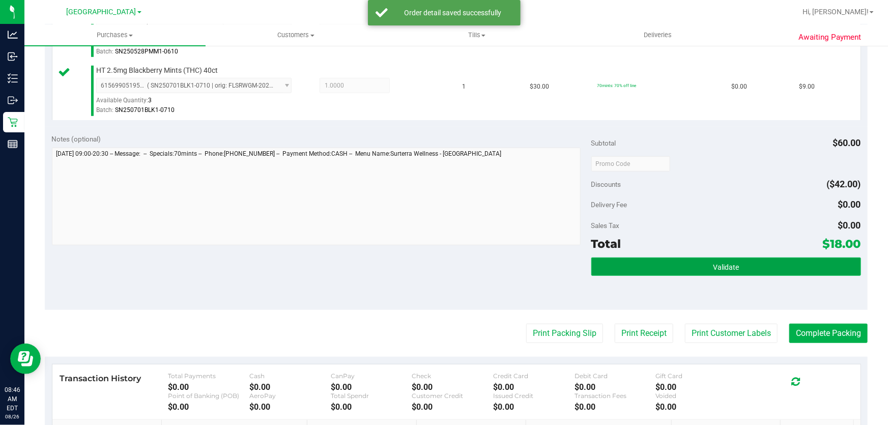
click at [663, 261] on button "Validate" at bounding box center [726, 267] width 270 height 18
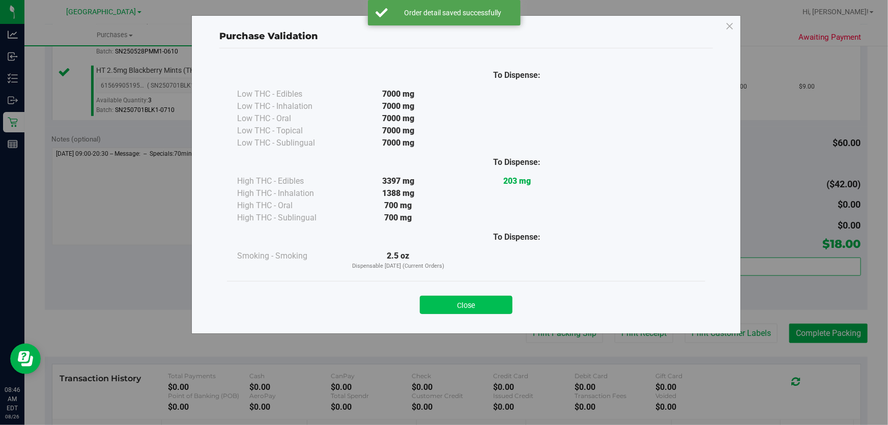
click at [503, 300] on button "Close" at bounding box center [466, 305] width 93 height 18
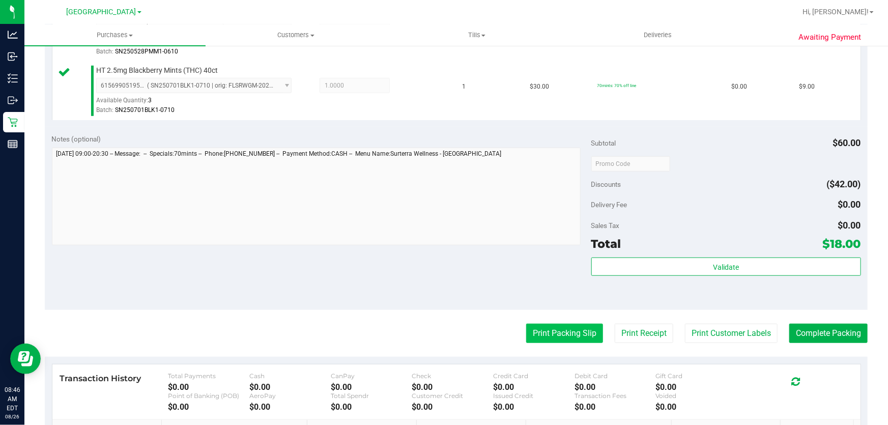
click at [549, 337] on button "Print Packing Slip" at bounding box center [564, 333] width 77 height 19
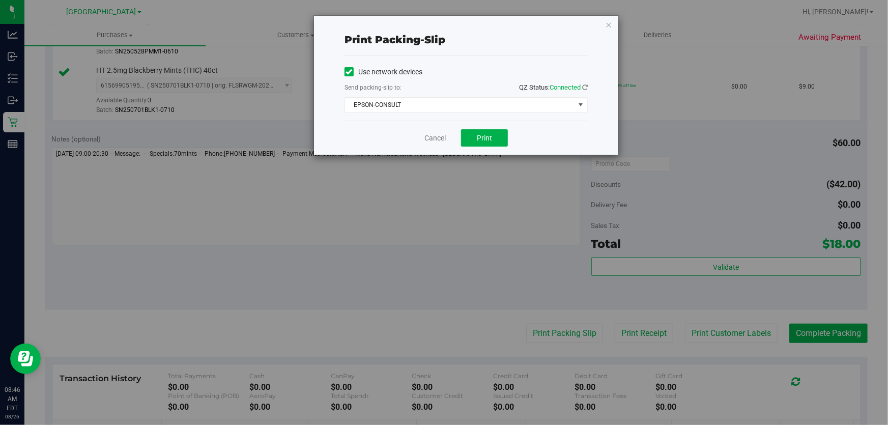
click at [370, 94] on div "Send packing-slip to: QZ Status: Connected" at bounding box center [466, 88] width 243 height 13
click at [367, 102] on span "EPSON-CONSULT" at bounding box center [460, 105] width 230 height 14
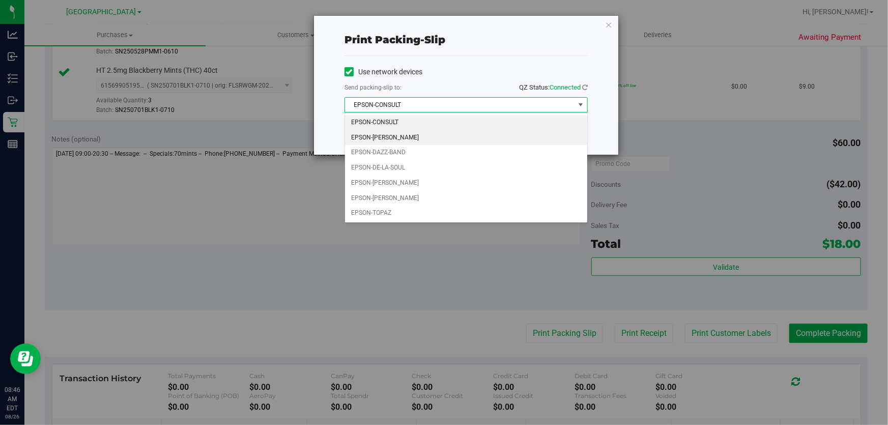
click at [404, 137] on li "EPSON-[PERSON_NAME]" at bounding box center [466, 137] width 242 height 15
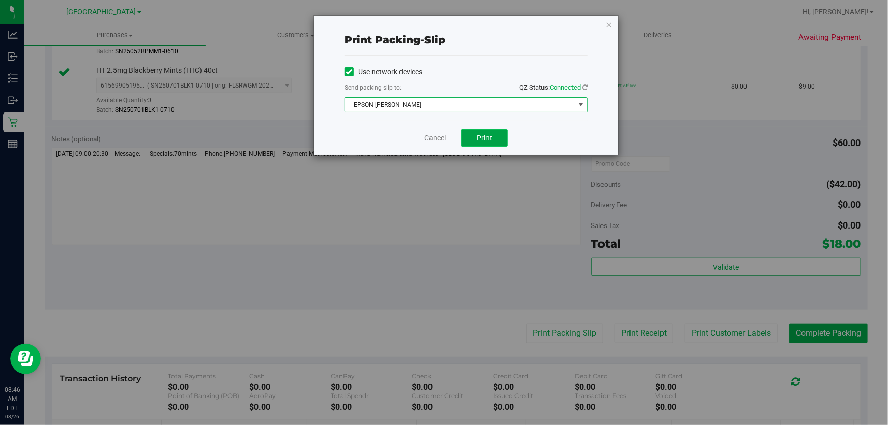
click at [479, 130] on button "Print" at bounding box center [484, 137] width 47 height 17
click at [431, 134] on link "Cancel" at bounding box center [434, 138] width 21 height 11
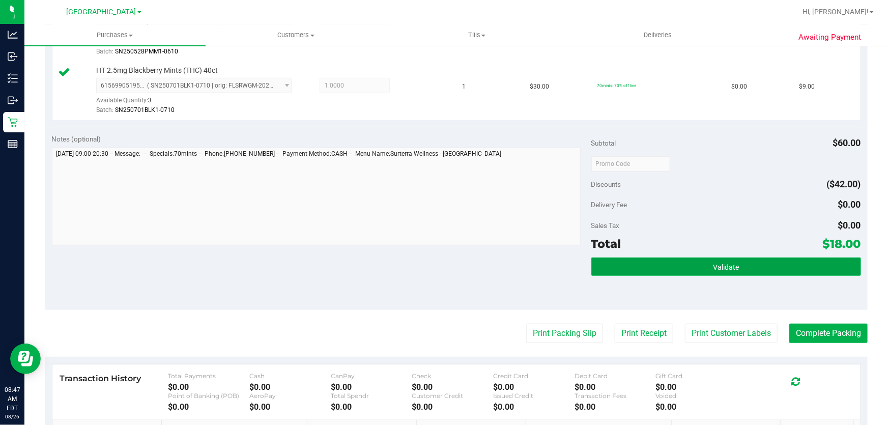
click at [707, 262] on button "Validate" at bounding box center [726, 267] width 270 height 18
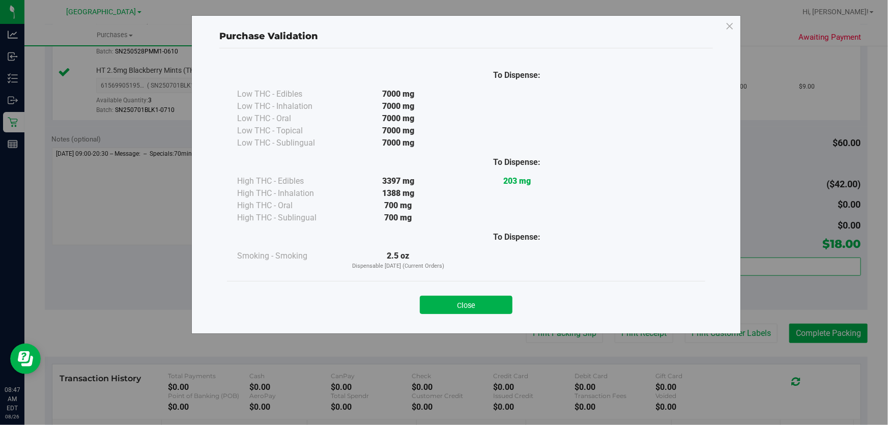
click at [477, 287] on div "Close" at bounding box center [466, 301] width 478 height 41
click at [475, 306] on button "Close" at bounding box center [466, 305] width 93 height 18
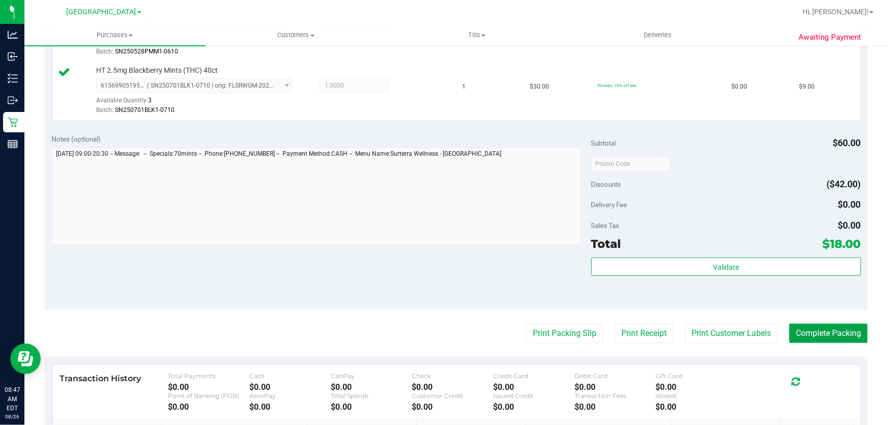
click at [813, 327] on button "Complete Packing" at bounding box center [828, 333] width 78 height 19
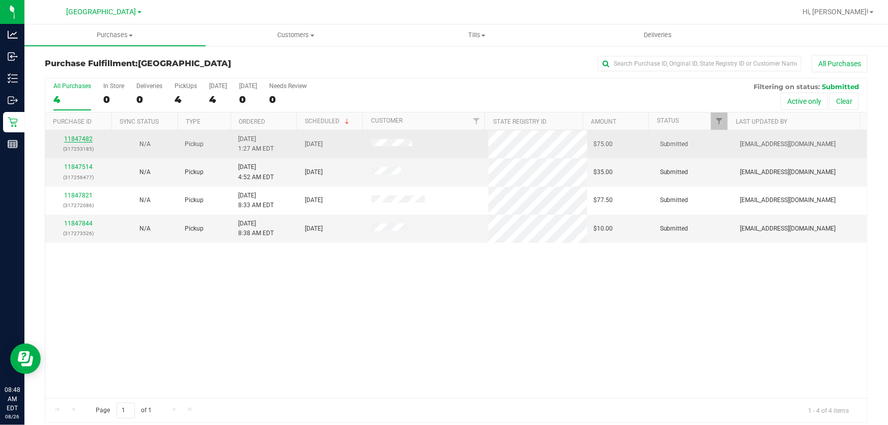
click at [76, 137] on link "11847482" at bounding box center [78, 138] width 29 height 7
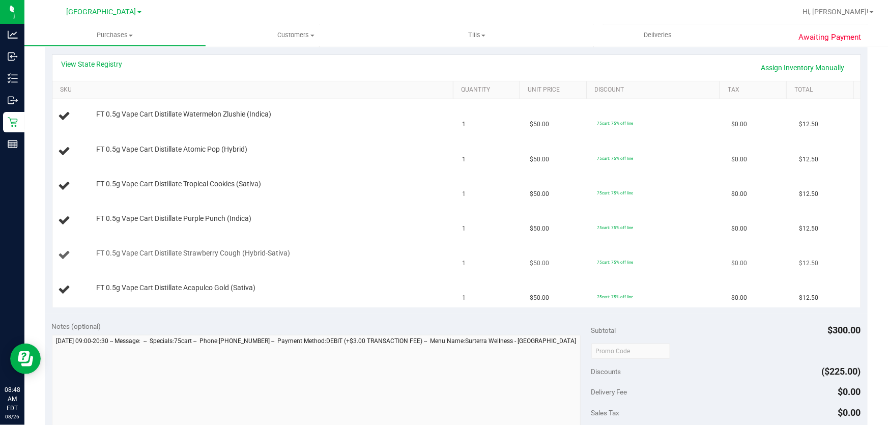
scroll to position [231, 0]
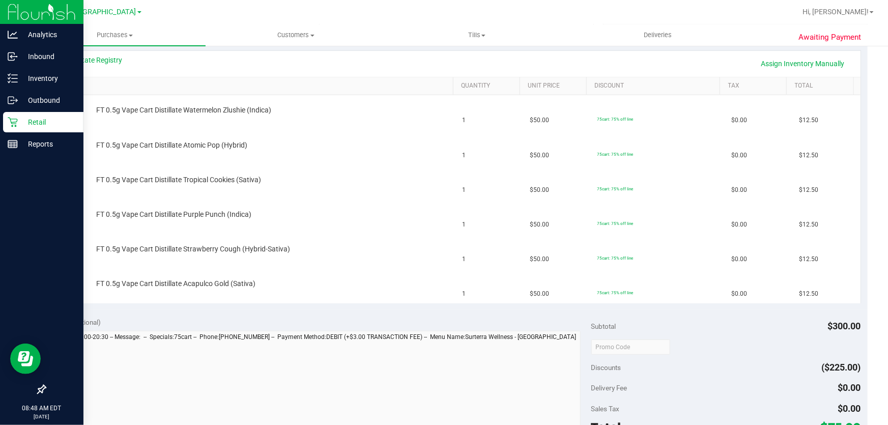
click at [8, 122] on icon at bounding box center [13, 122] width 10 height 10
